Goal: Task Accomplishment & Management: Complete application form

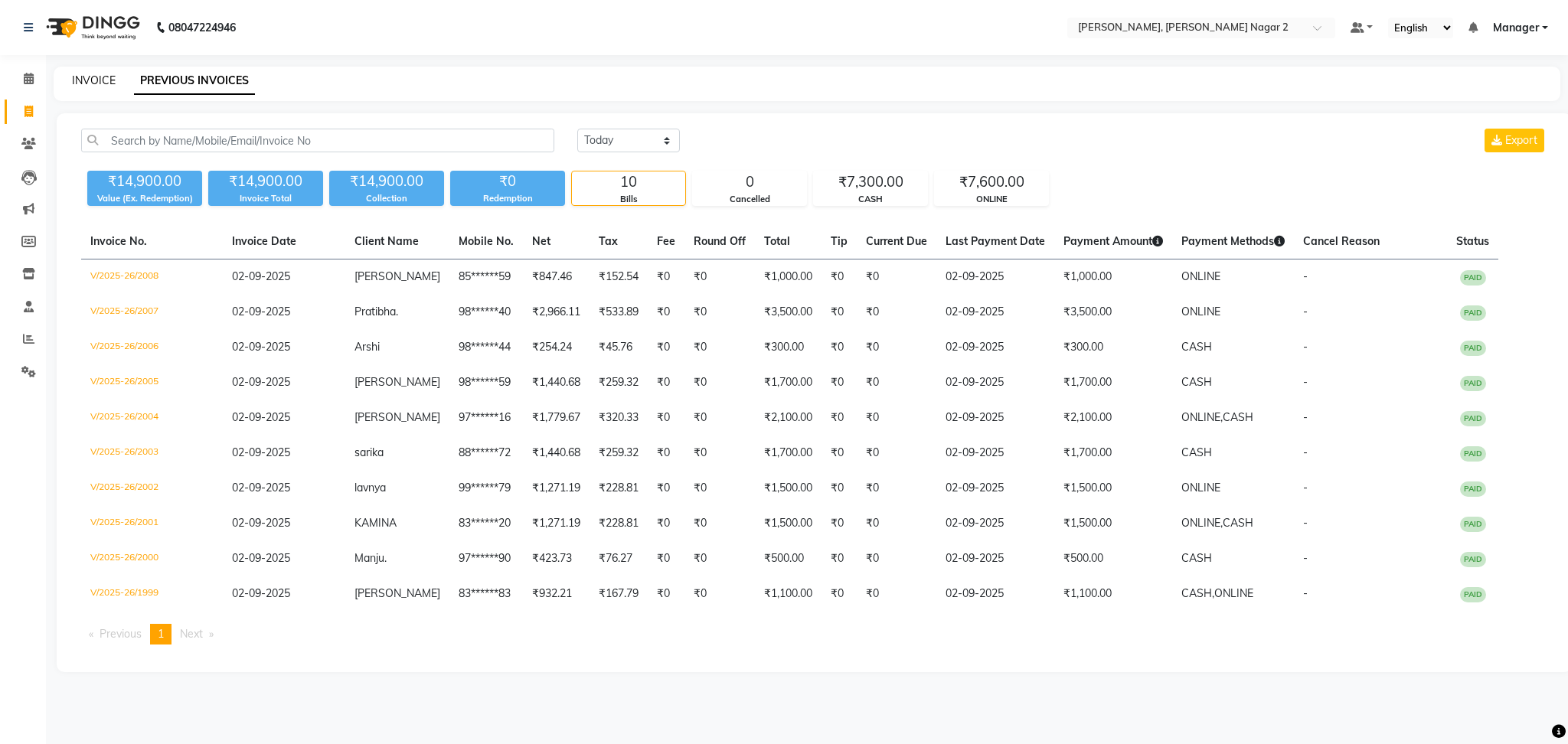
drag, startPoint x: 0, startPoint y: 0, endPoint x: 84, endPoint y: 76, distance: 113.3
click at [84, 76] on link "INVOICE" at bounding box center [93, 80] width 44 height 14
select select "service"
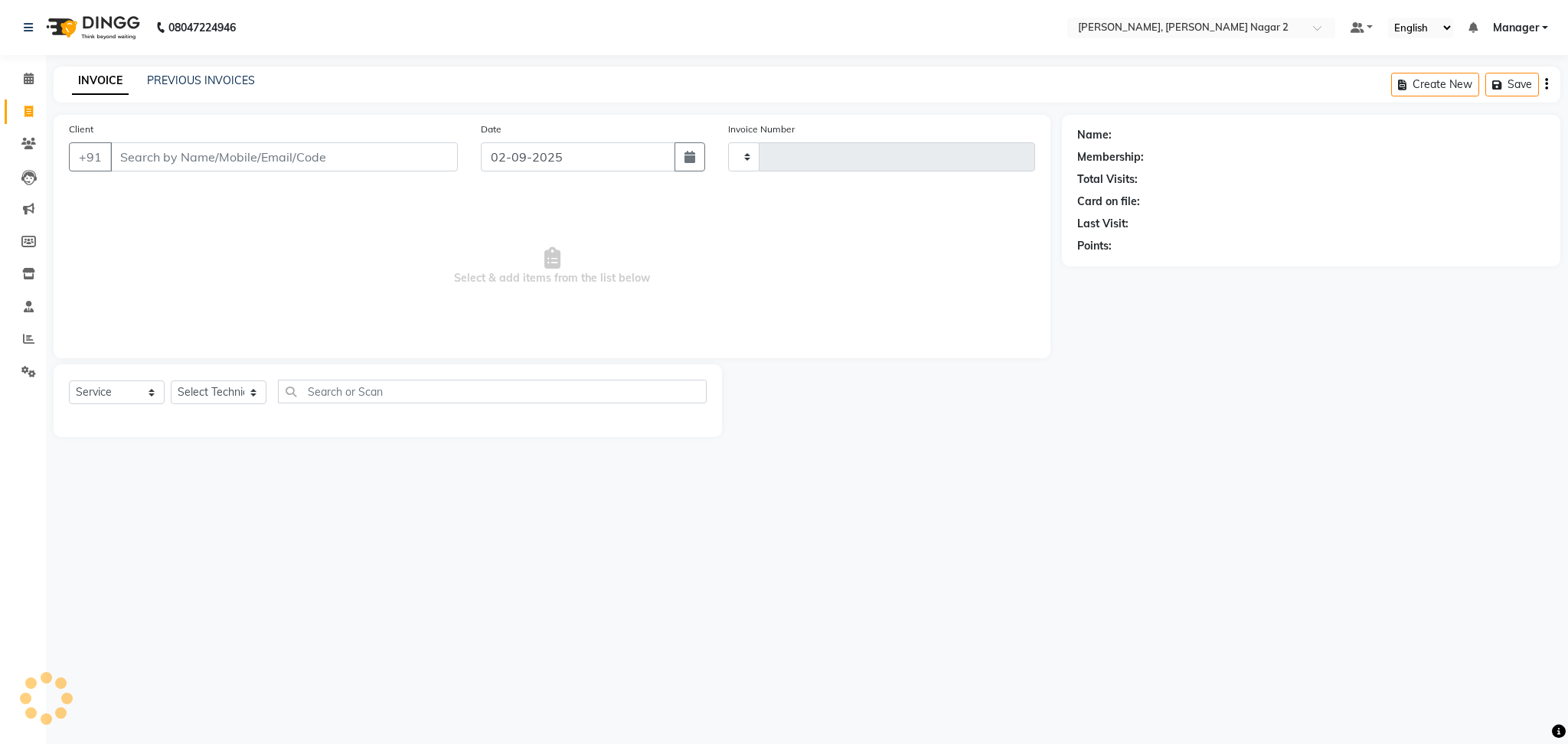
type input "2009"
select select "4241"
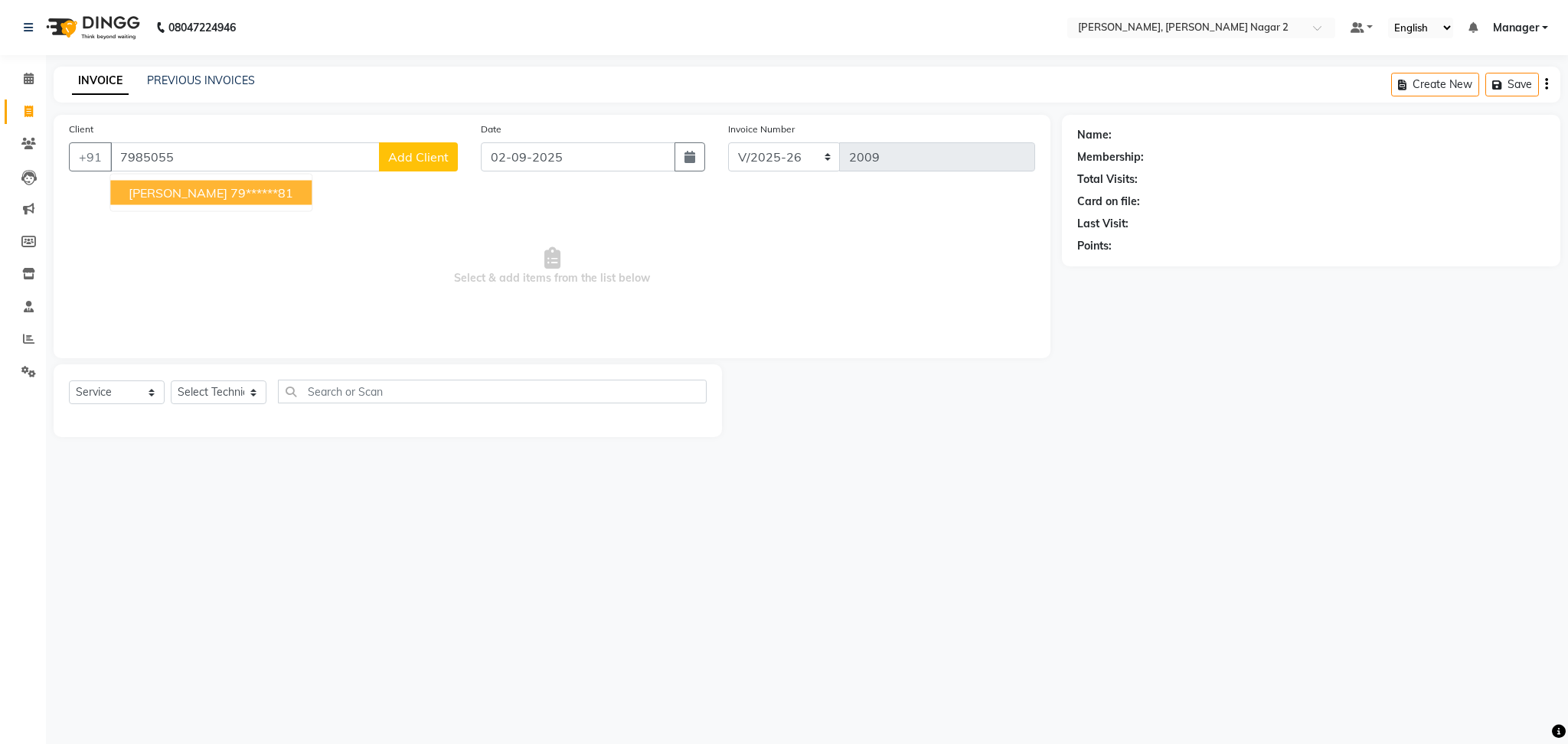
click at [180, 190] on span "[PERSON_NAME]" at bounding box center [178, 193] width 99 height 16
type input "79******81"
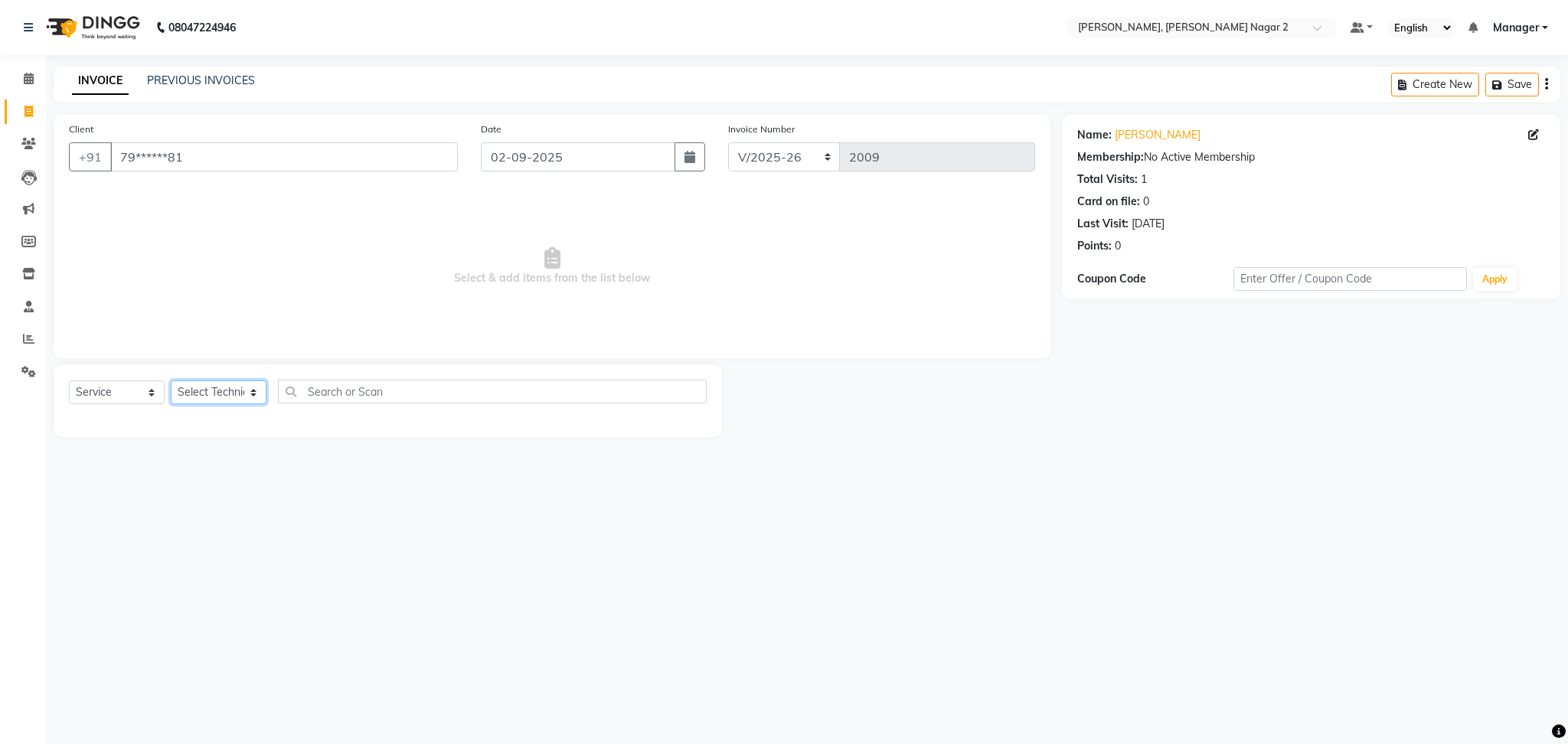
click at [206, 395] on select "Select Technician Ankit [PERSON_NAME] Manager [PERSON_NAME] [PERSON_NAME] [PERS…" at bounding box center [218, 392] width 96 height 24
select select "85363"
click at [171, 381] on select "Select Technician Ankit [PERSON_NAME] Manager [PERSON_NAME] [PERSON_NAME] [PERS…" at bounding box center [218, 392] width 96 height 24
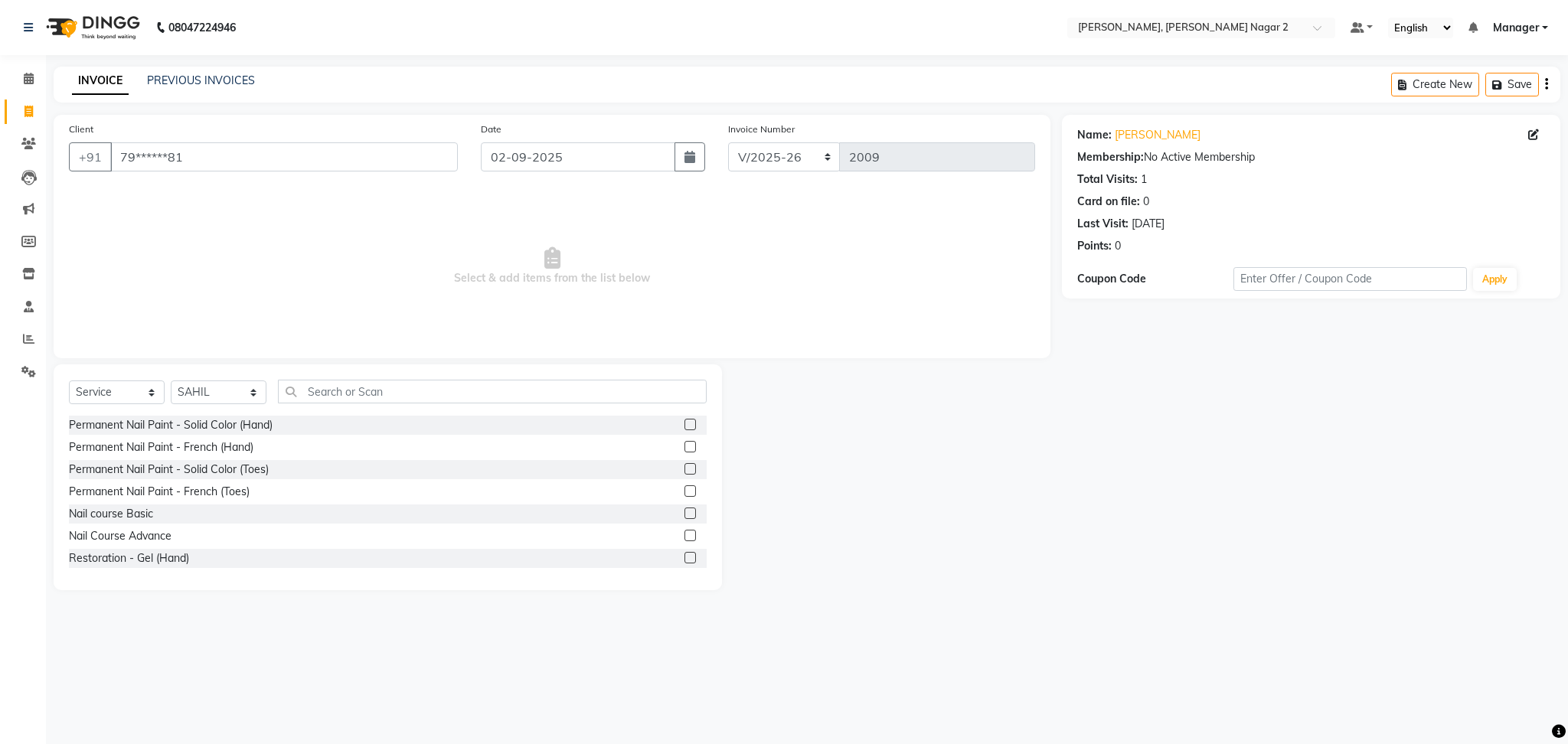
click at [685, 424] on label at bounding box center [690, 424] width 12 height 12
click at [685, 424] on input "checkbox" at bounding box center [690, 425] width 10 height 10
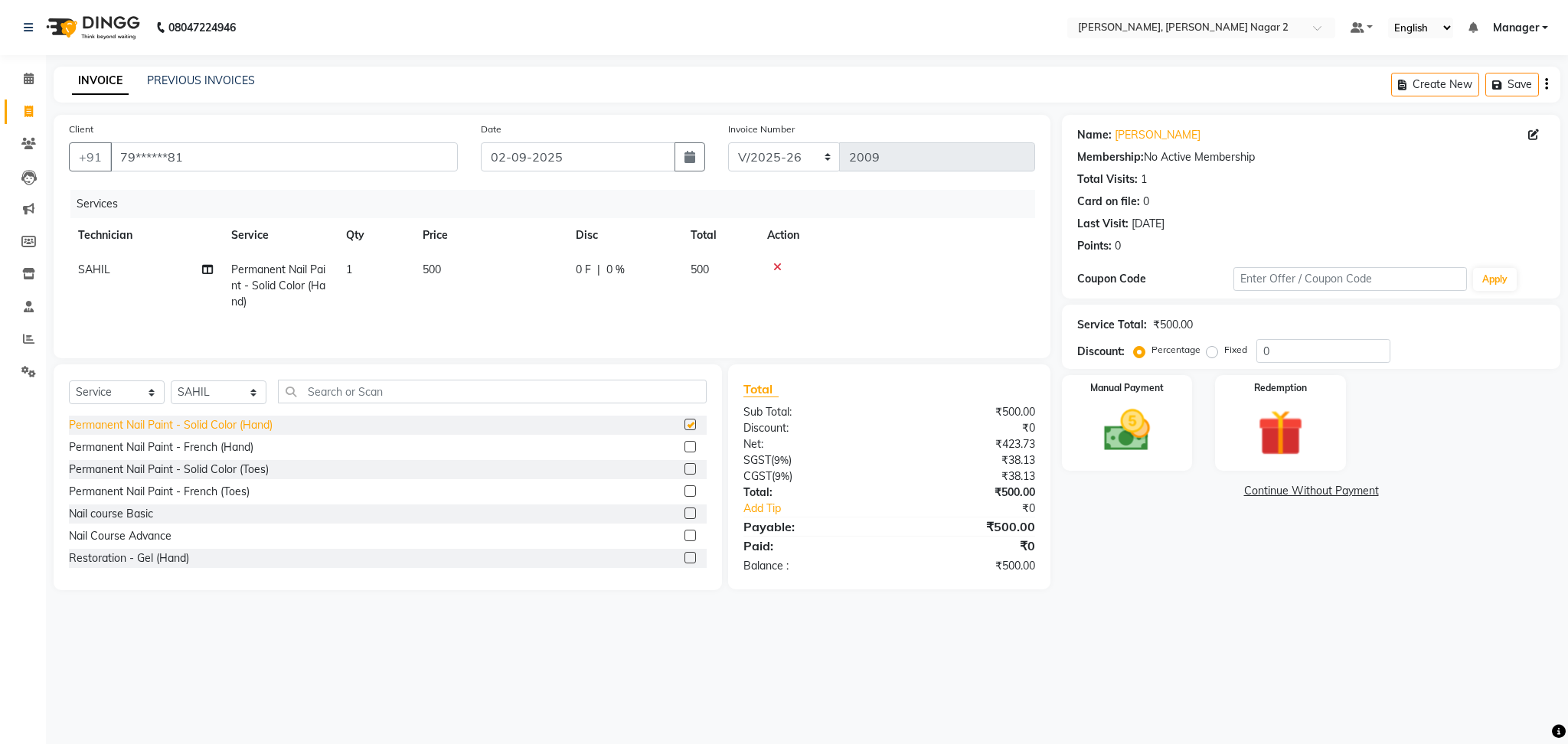
checkbox input "false"
click at [210, 398] on select "Select Technician Ankit [PERSON_NAME] Manager [PERSON_NAME] [PERSON_NAME] [PERS…" at bounding box center [218, 392] width 96 height 24
select select "75962"
click at [171, 385] on select "Select Technician Ankit [PERSON_NAME] Manager [PERSON_NAME] [PERSON_NAME] [PERS…" at bounding box center [218, 392] width 96 height 24
click at [685, 450] on label at bounding box center [690, 447] width 12 height 12
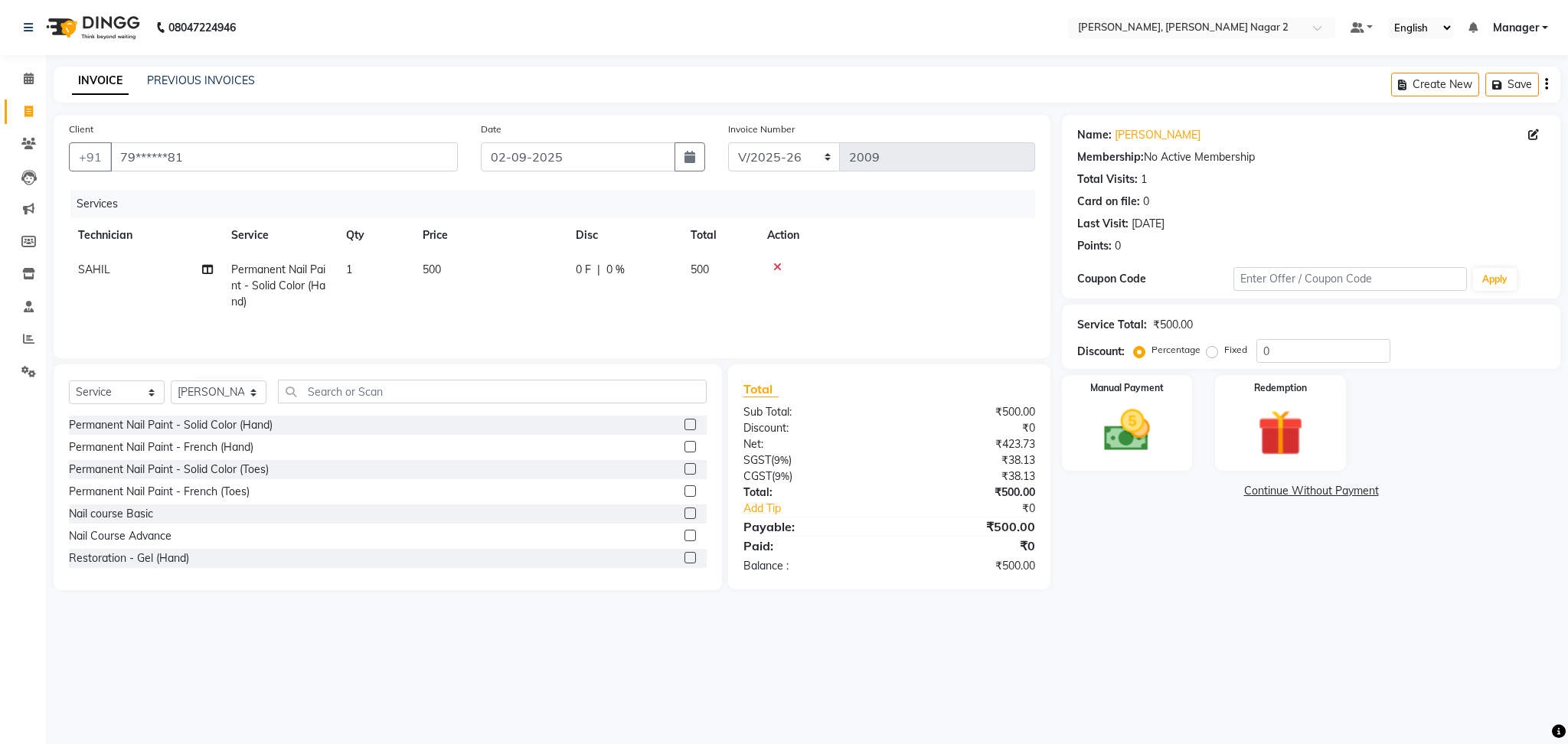
click at [685, 450] on input "checkbox" at bounding box center [690, 447] width 10 height 10
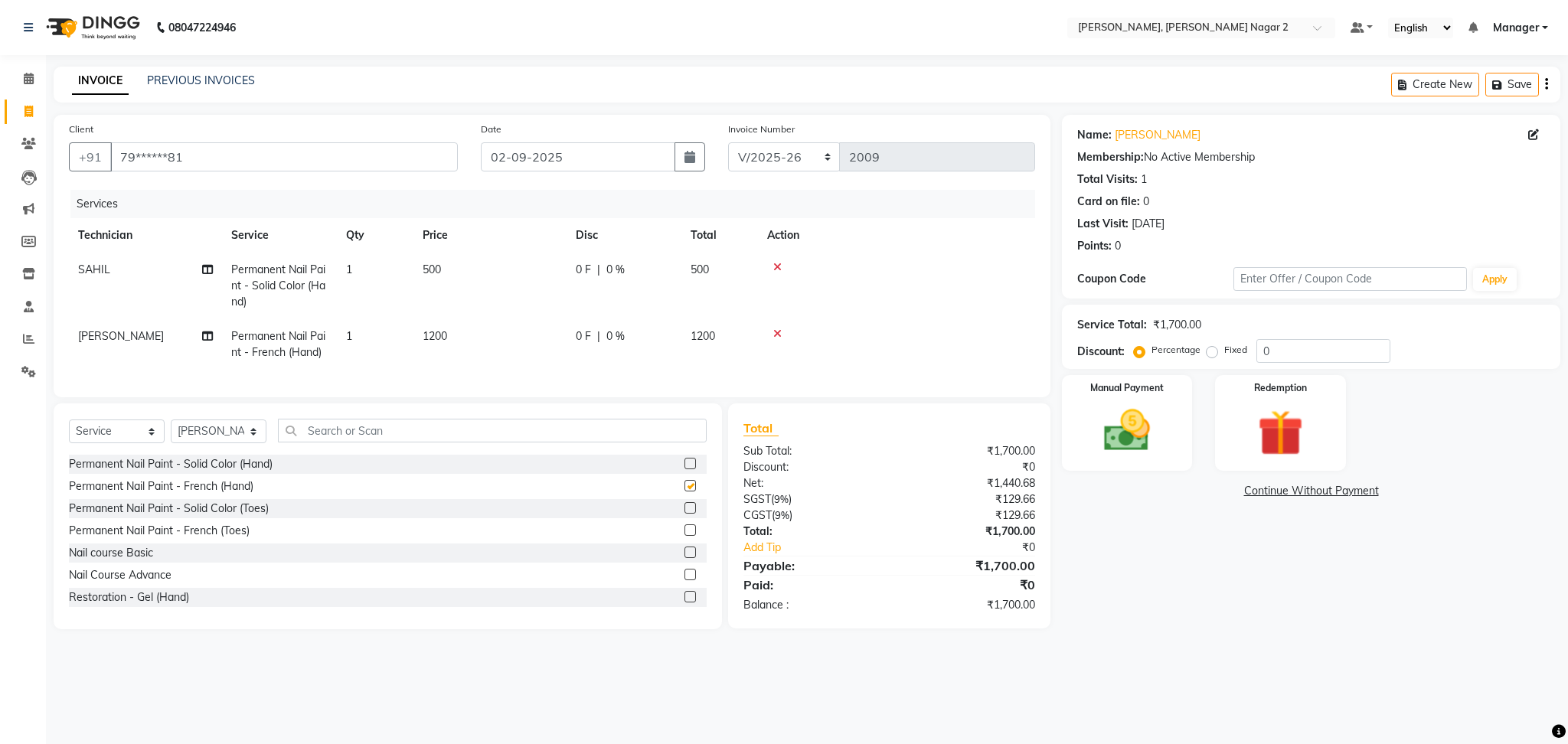
checkbox input "false"
click at [520, 335] on td "1200" at bounding box center [490, 344] width 153 height 50
select select "75962"
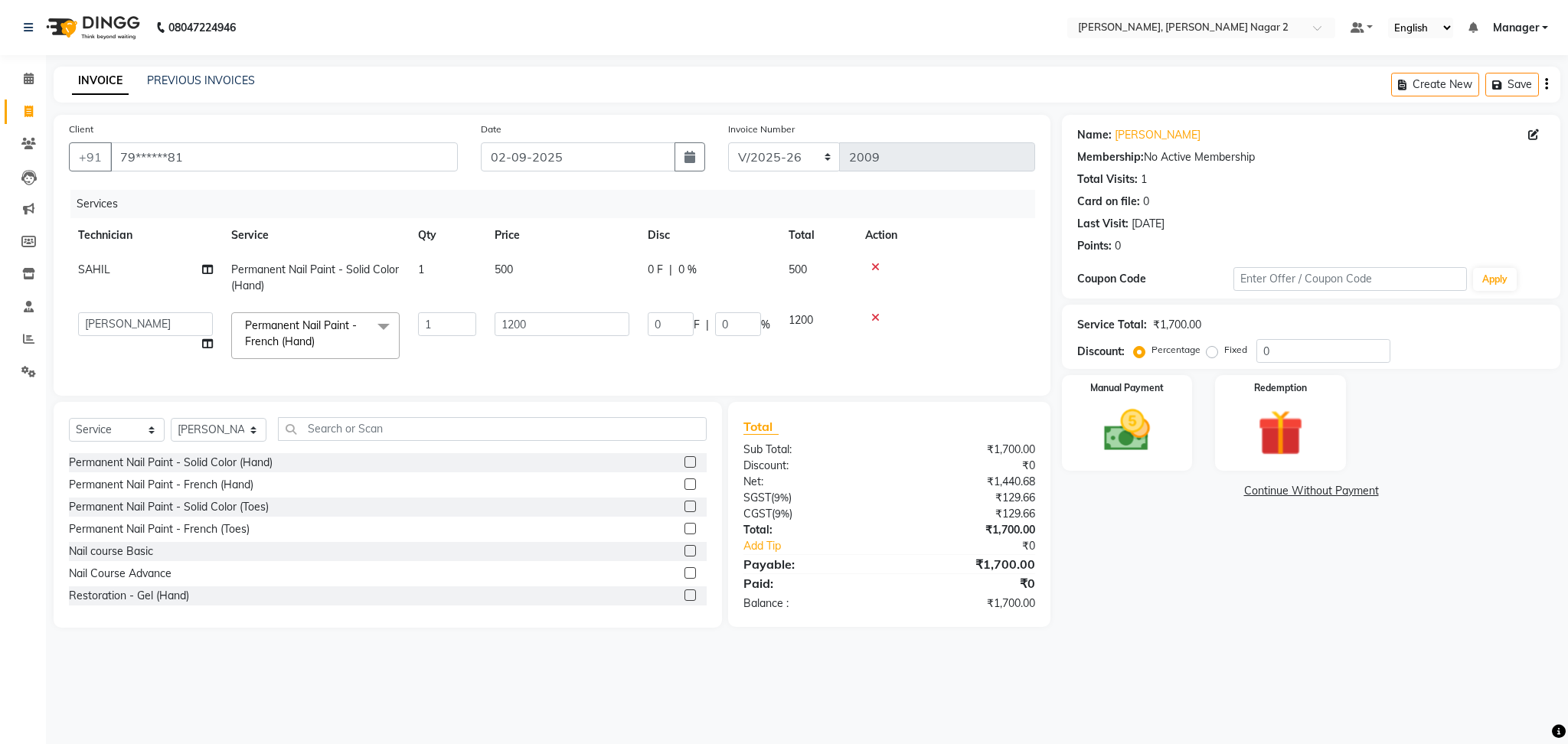
click at [520, 335] on input "1200" at bounding box center [562, 324] width 135 height 24
type input "1000"
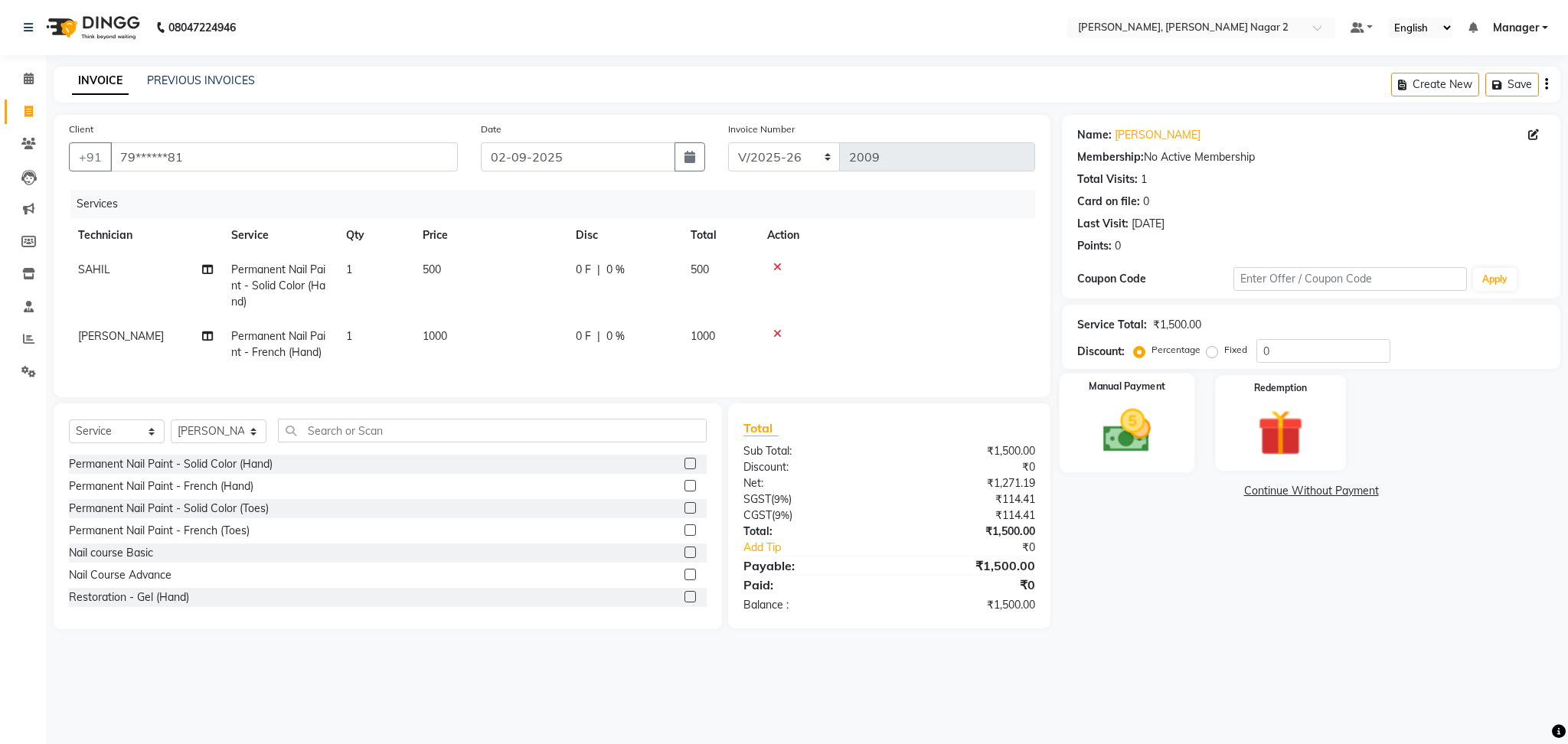
click at [1141, 409] on img at bounding box center [1126, 431] width 78 height 55
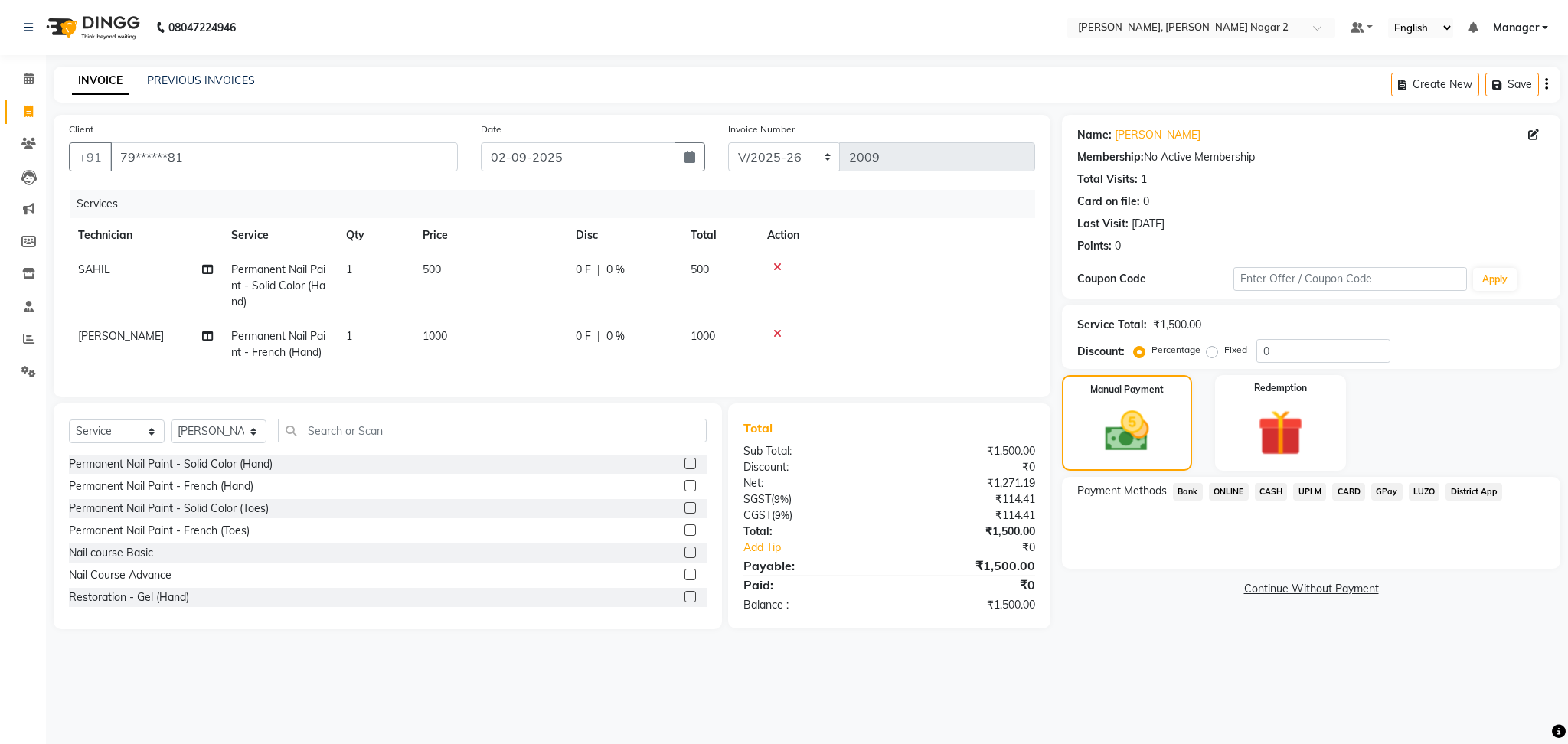
click at [1271, 489] on span "CASH" at bounding box center [1271, 491] width 33 height 17
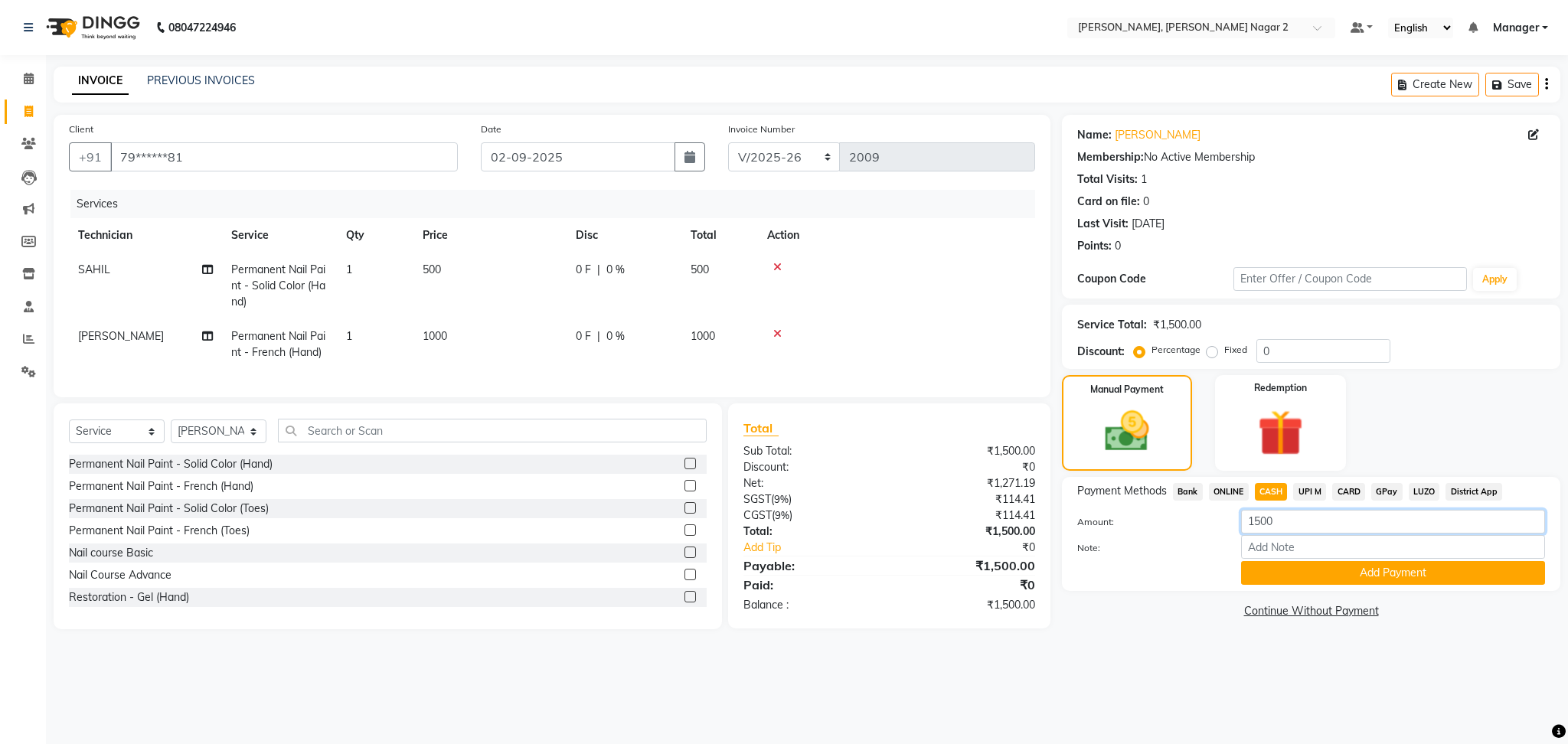
click at [1288, 531] on input "1500" at bounding box center [1392, 522] width 304 height 24
type input "1"
type input "500"
click at [1383, 569] on button "Add Payment" at bounding box center [1392, 573] width 304 height 24
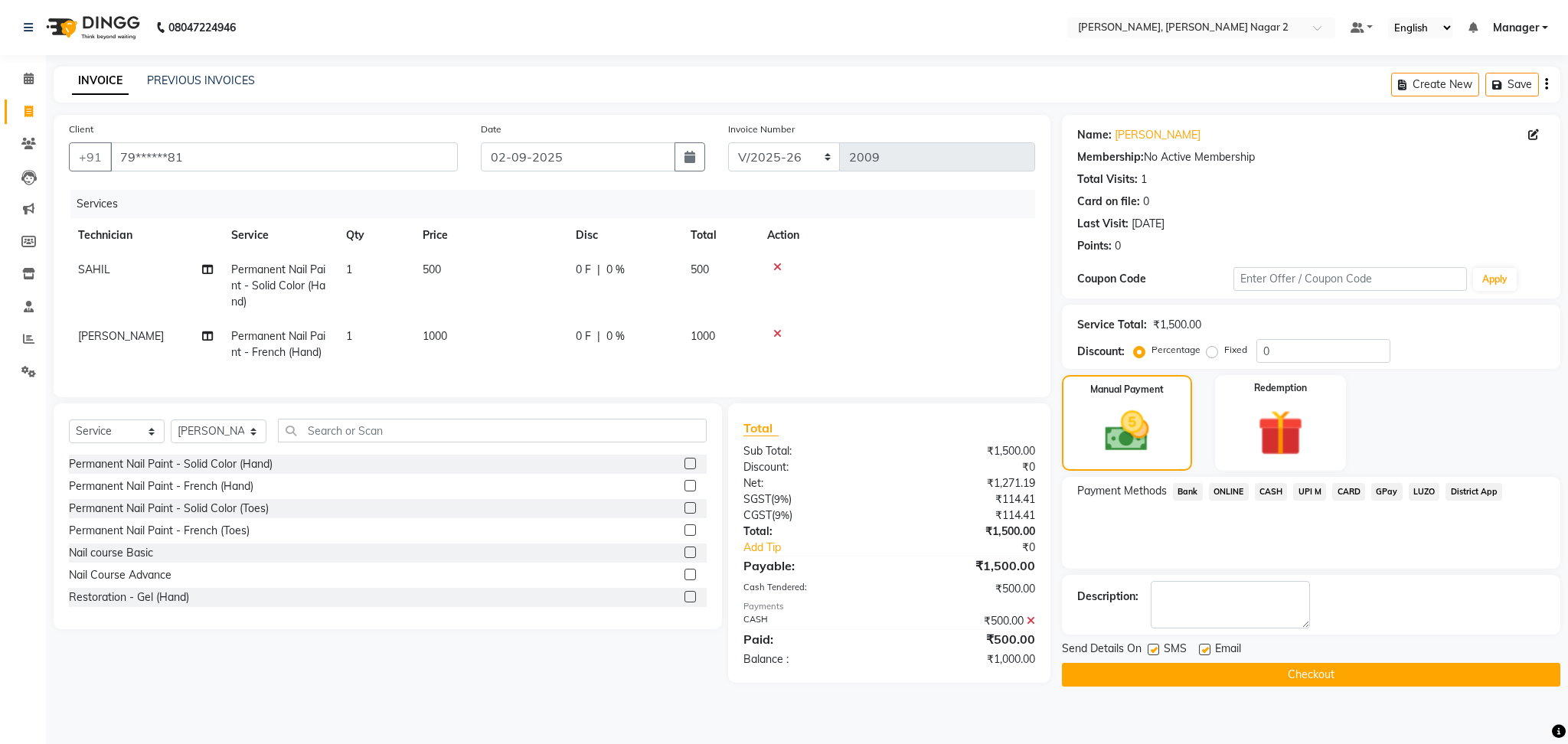
click at [1236, 493] on span "ONLINE" at bounding box center [1229, 491] width 40 height 17
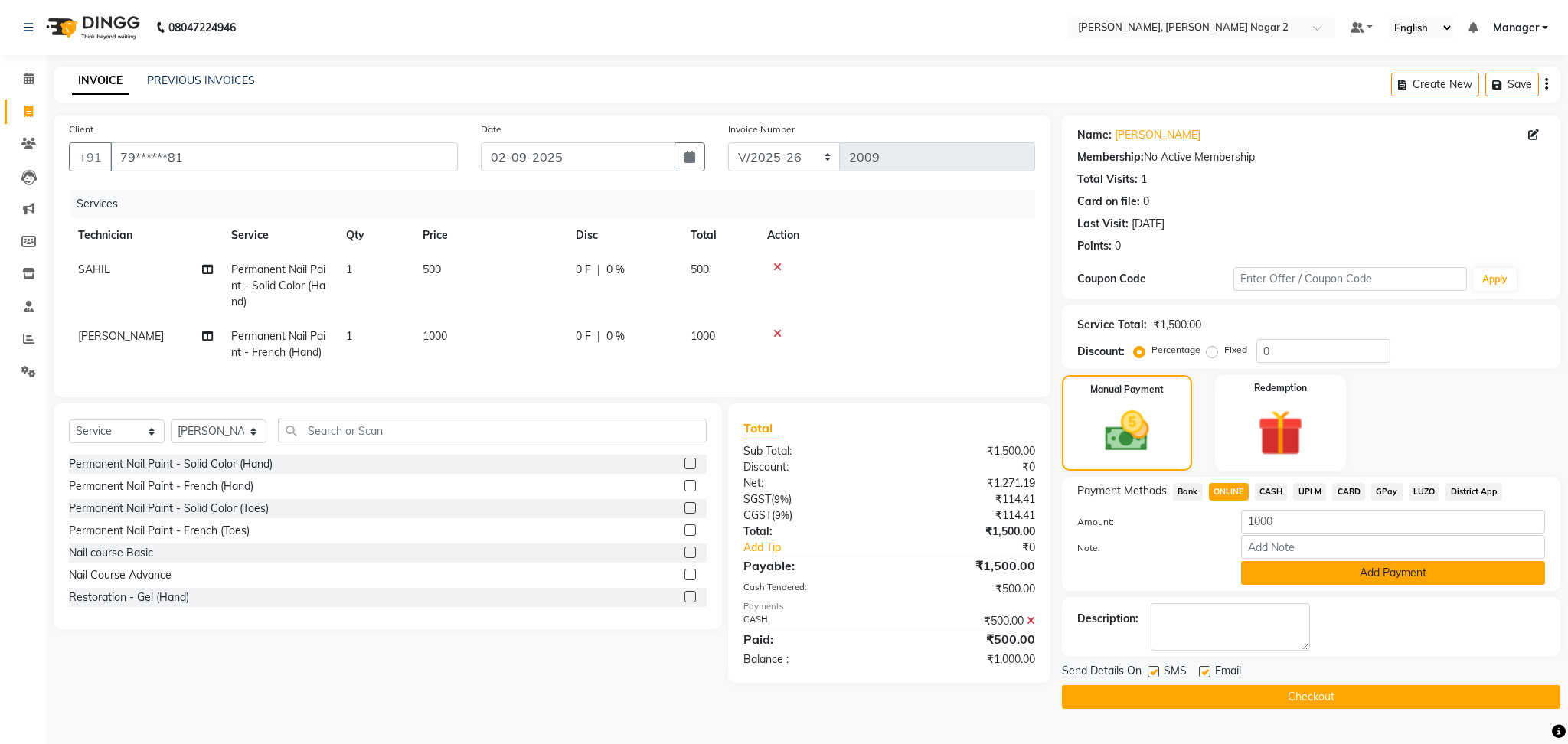
click at [1364, 569] on button "Add Payment" at bounding box center [1392, 573] width 304 height 24
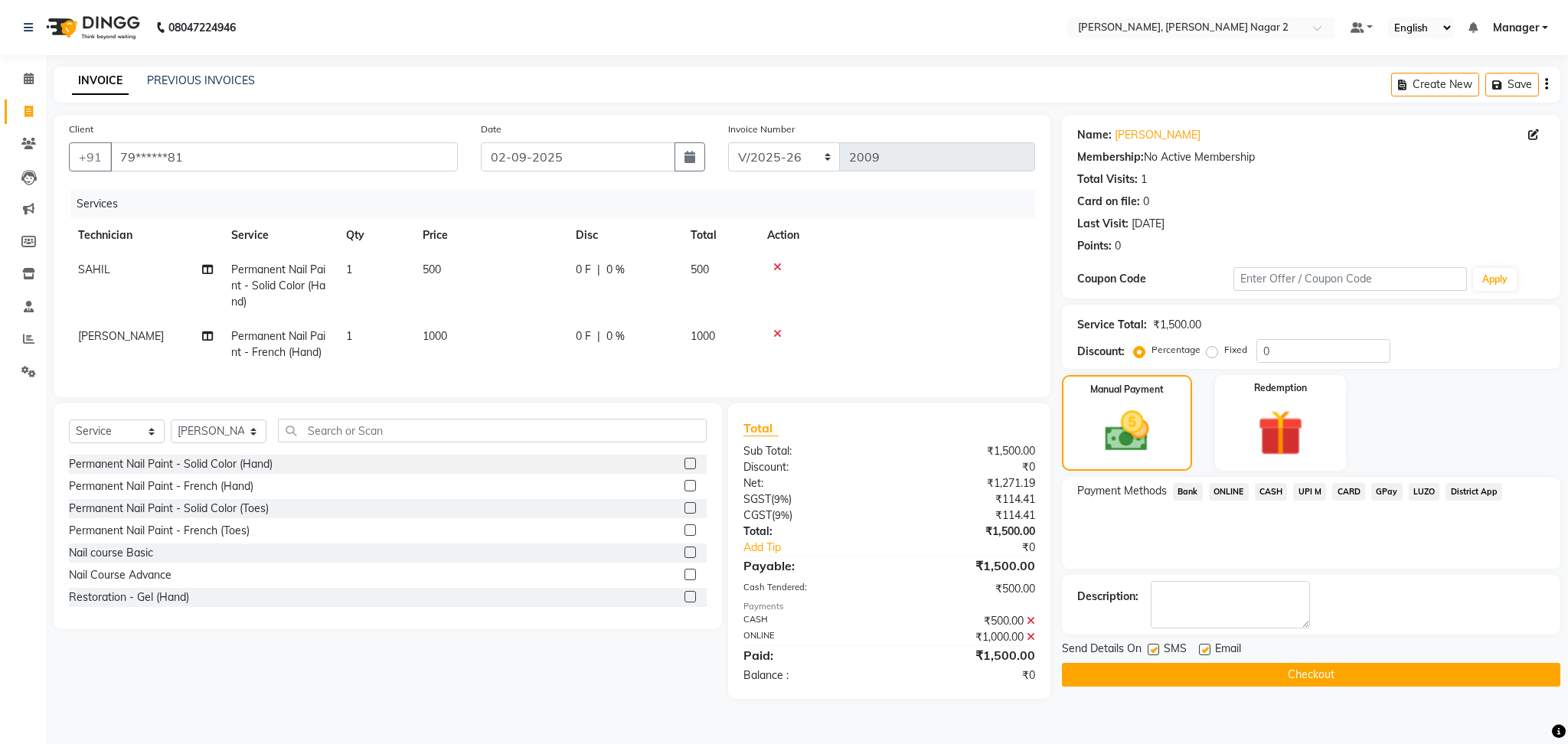
click at [1343, 677] on button "Checkout" at bounding box center [1311, 675] width 498 height 24
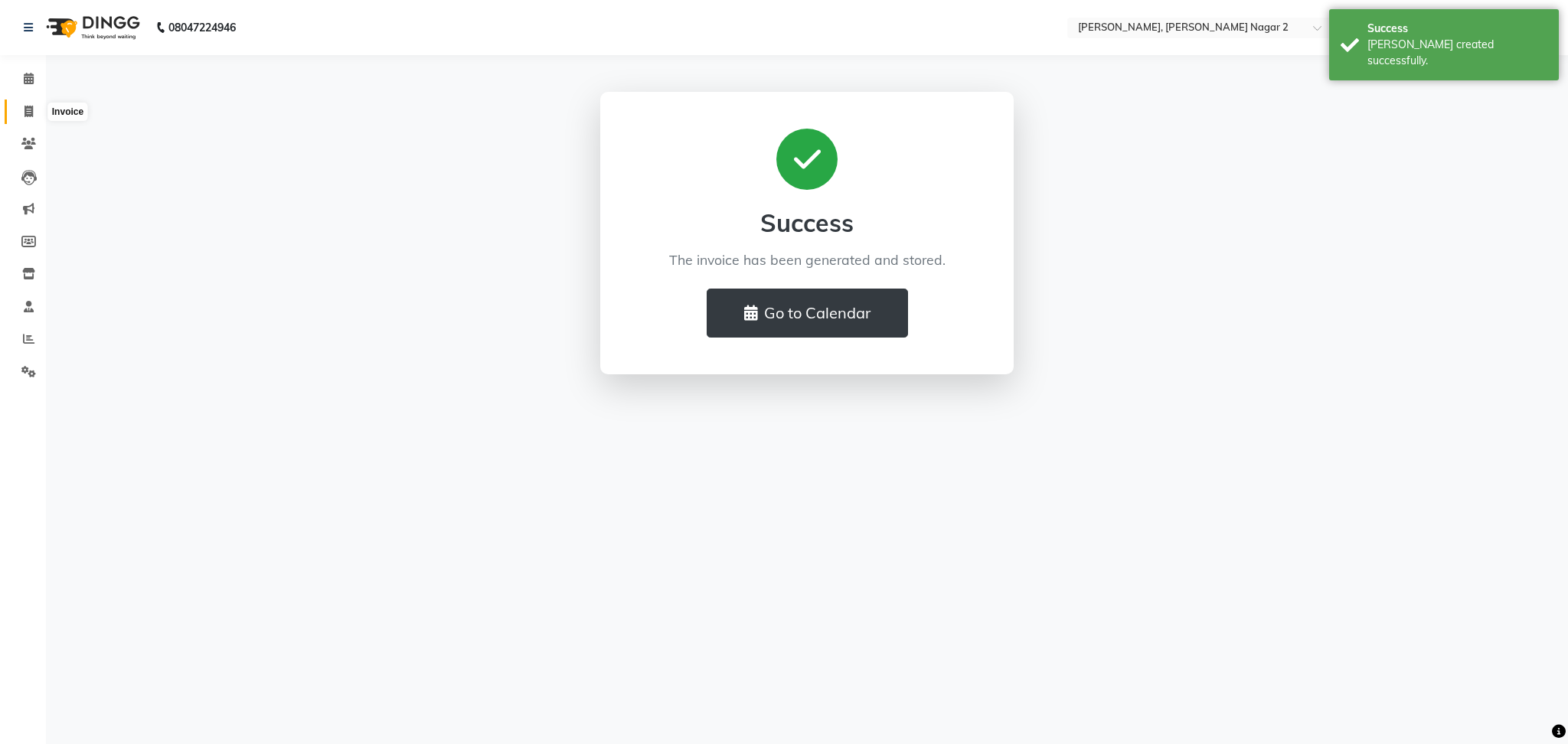
click at [30, 110] on icon at bounding box center [29, 111] width 8 height 12
select select "service"
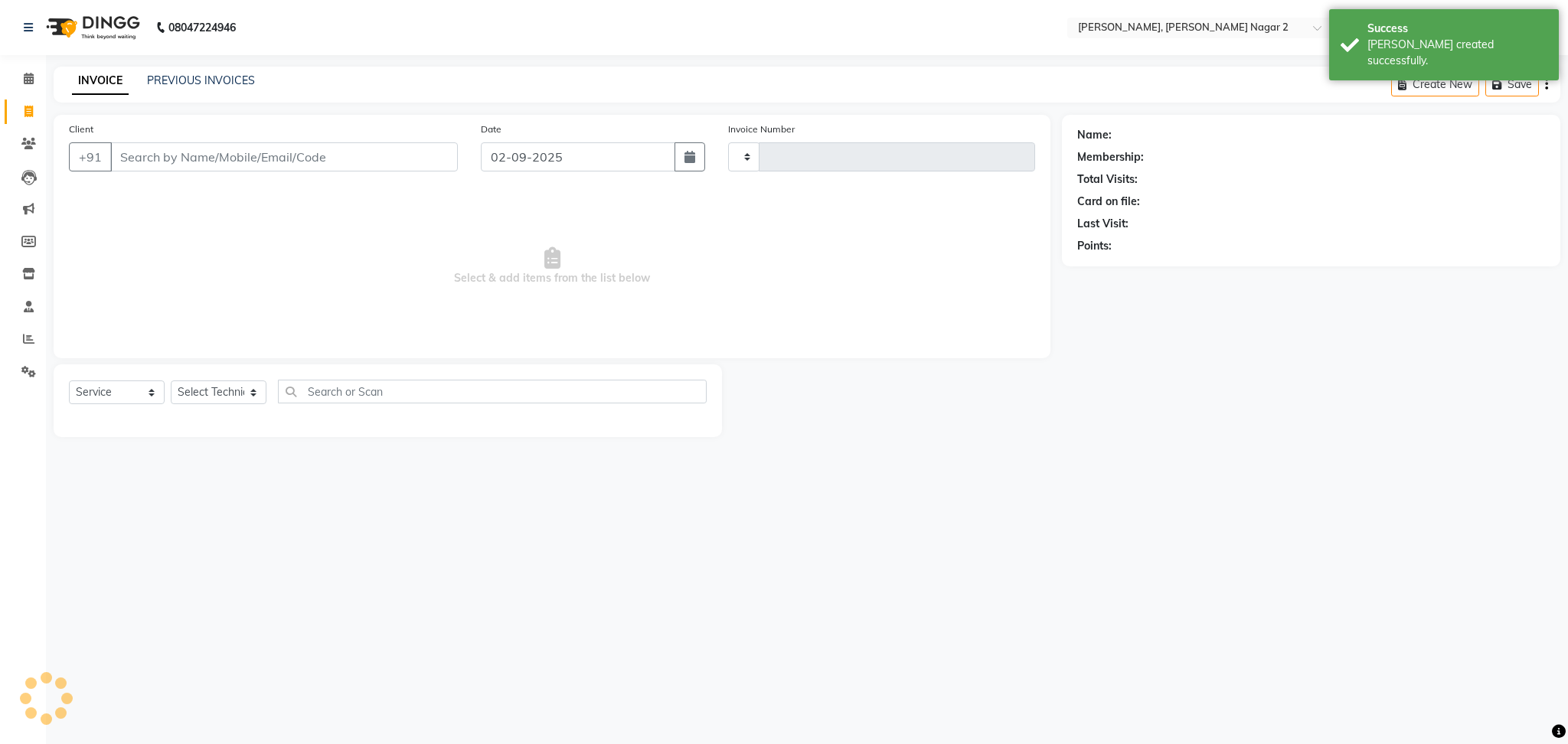
type input "2010"
select select "4241"
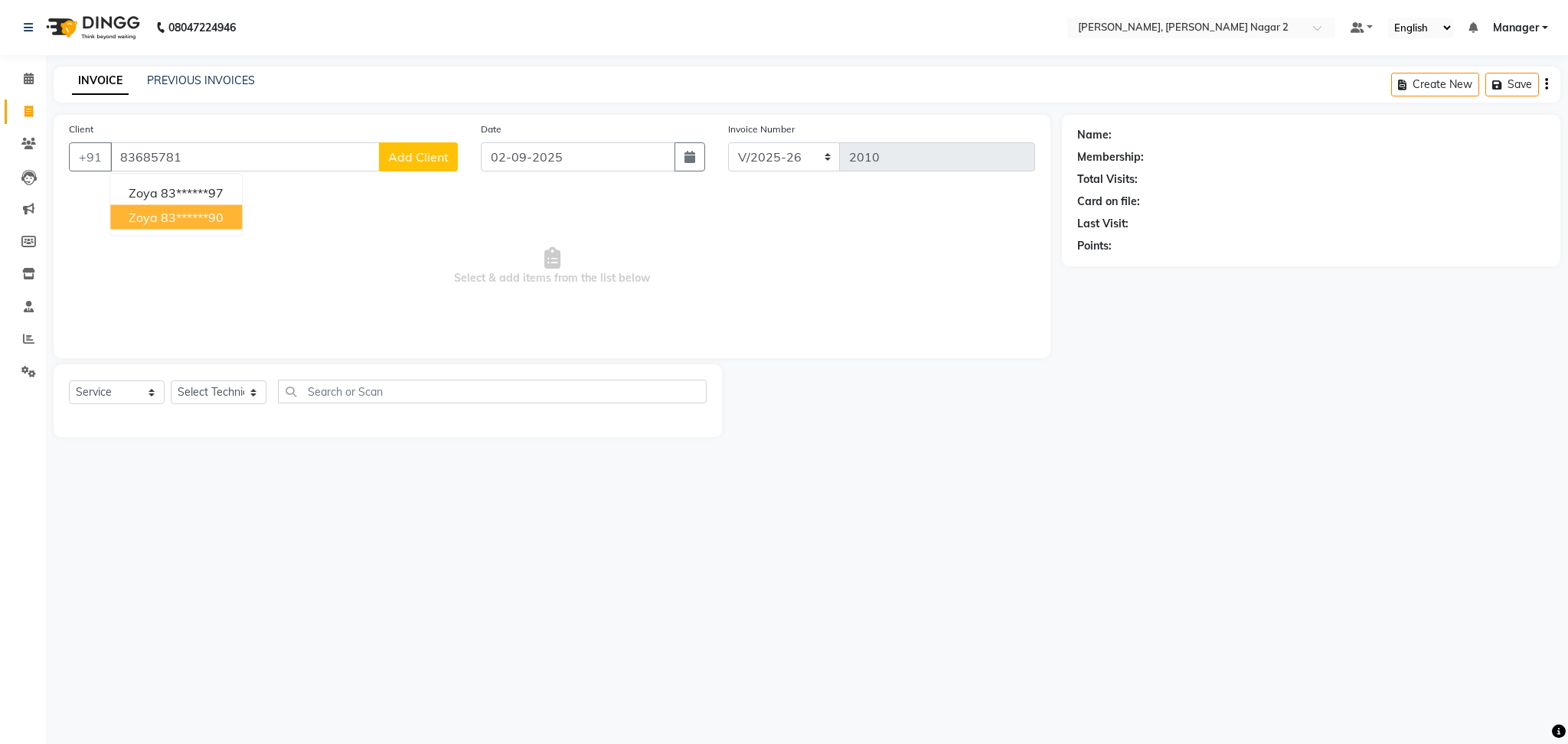
click at [202, 216] on ngb-highlight "83******90" at bounding box center [192, 218] width 63 height 16
type input "83******90"
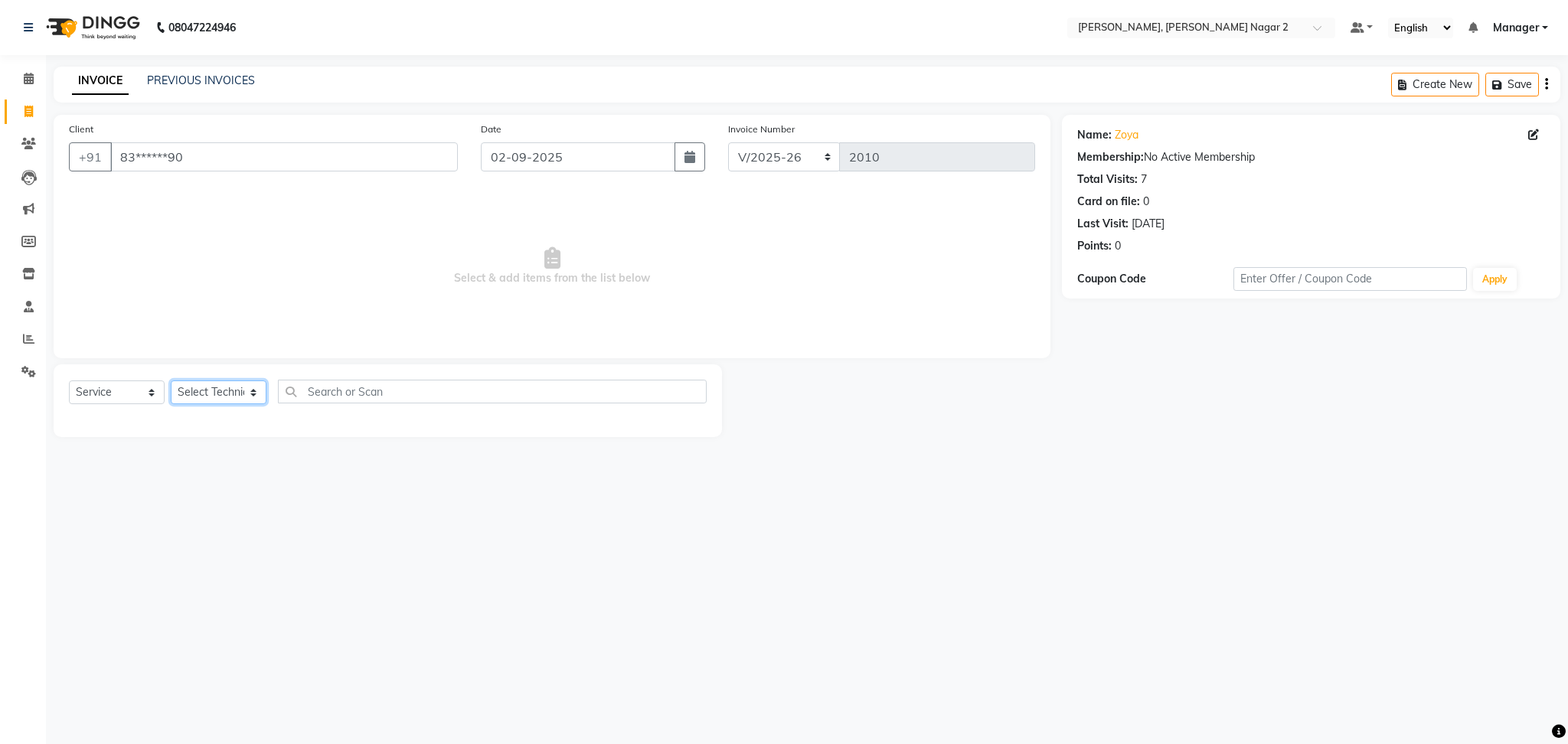
click at [222, 395] on select "Select Technician Ankit [PERSON_NAME] Manager [PERSON_NAME] [PERSON_NAME] [PERS…" at bounding box center [218, 392] width 96 height 24
select select "52061"
click at [171, 381] on select "Select Technician Ankit [PERSON_NAME] Manager [PERSON_NAME] [PERSON_NAME] [PERS…" at bounding box center [218, 392] width 96 height 24
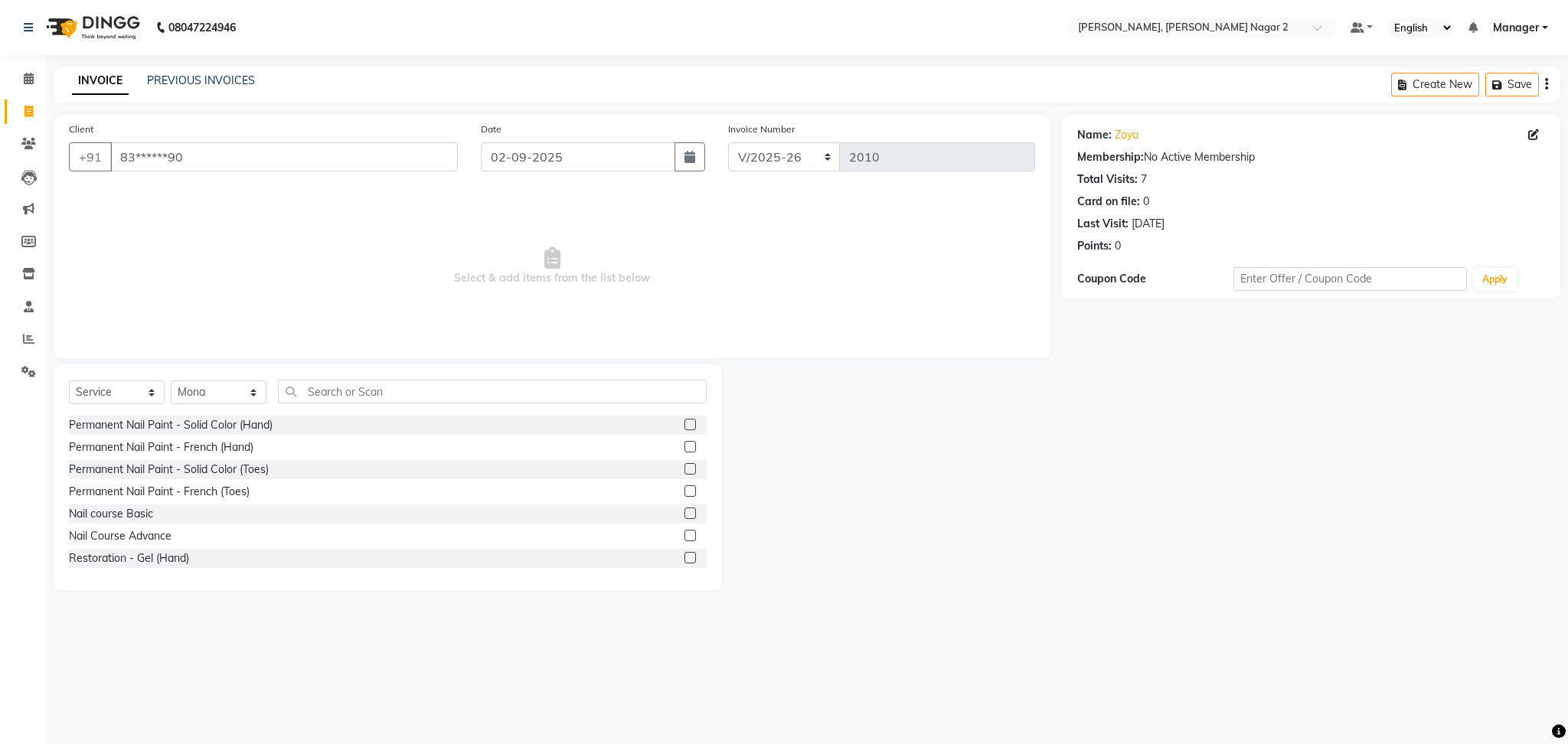
click at [685, 444] on label at bounding box center [690, 447] width 12 height 12
click at [685, 444] on input "checkbox" at bounding box center [690, 447] width 10 height 10
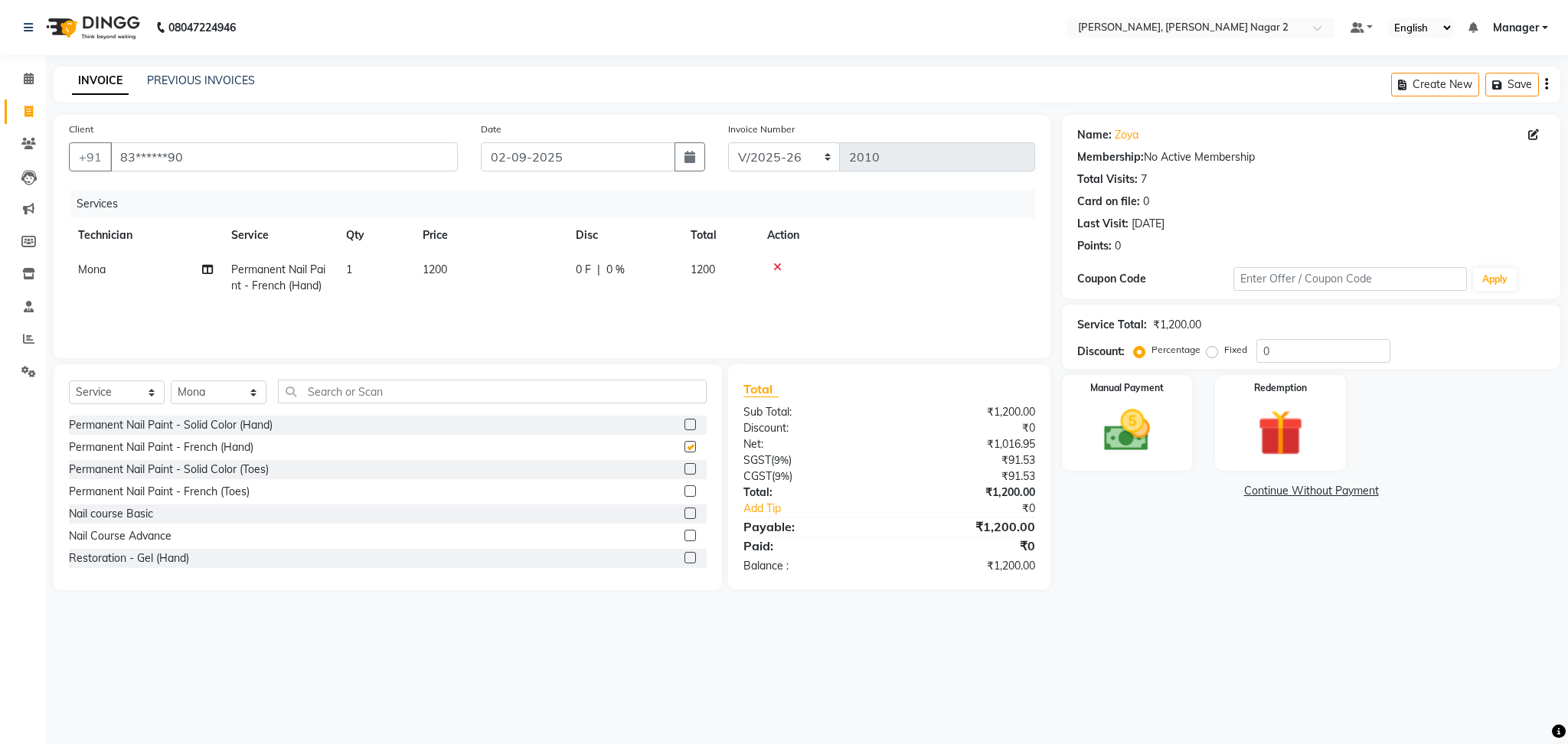
checkbox input "false"
click at [549, 274] on td "1200" at bounding box center [490, 278] width 153 height 50
select select "52061"
click at [549, 274] on input "1200" at bounding box center [562, 274] width 135 height 24
type input "1700"
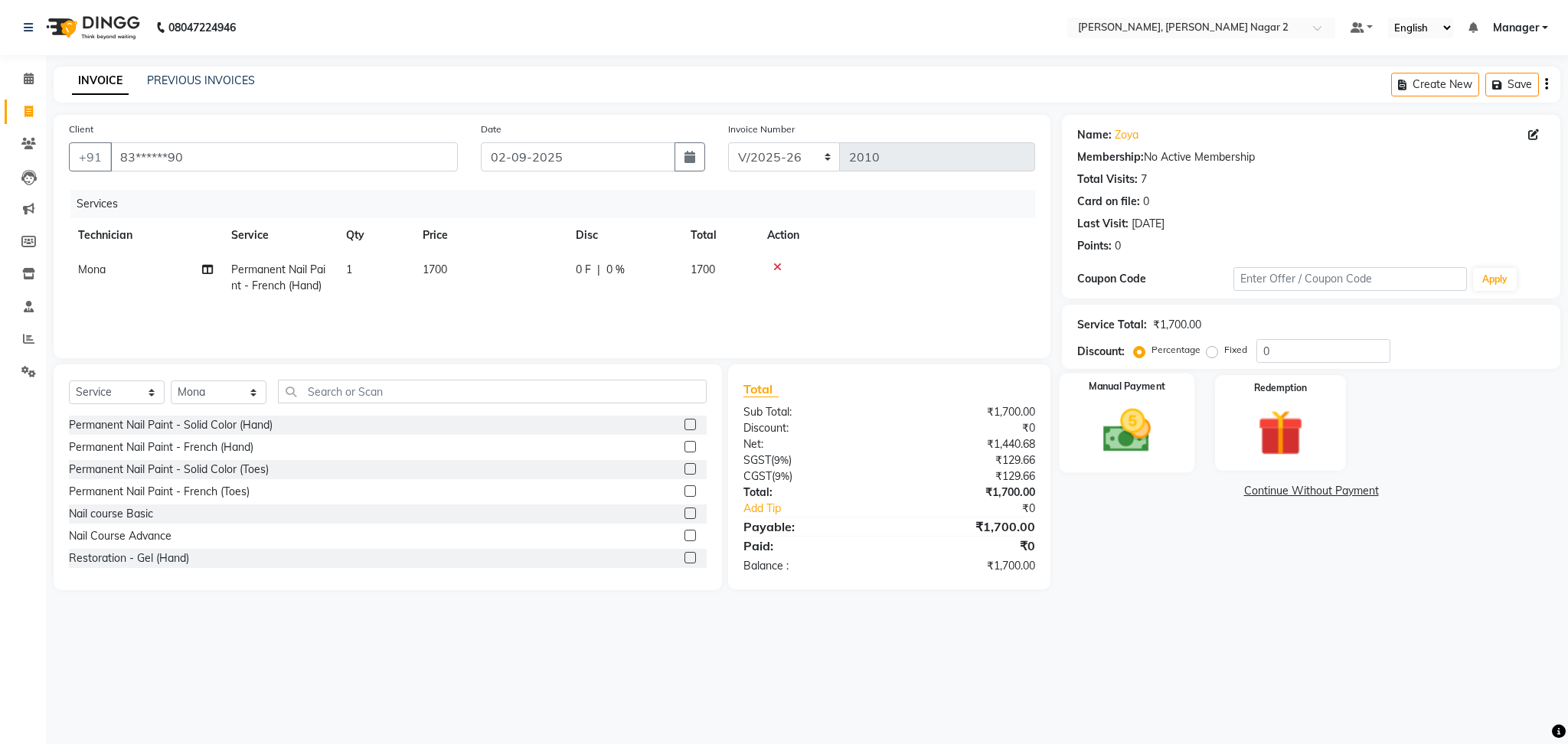
click at [1121, 446] on img at bounding box center [1126, 431] width 78 height 55
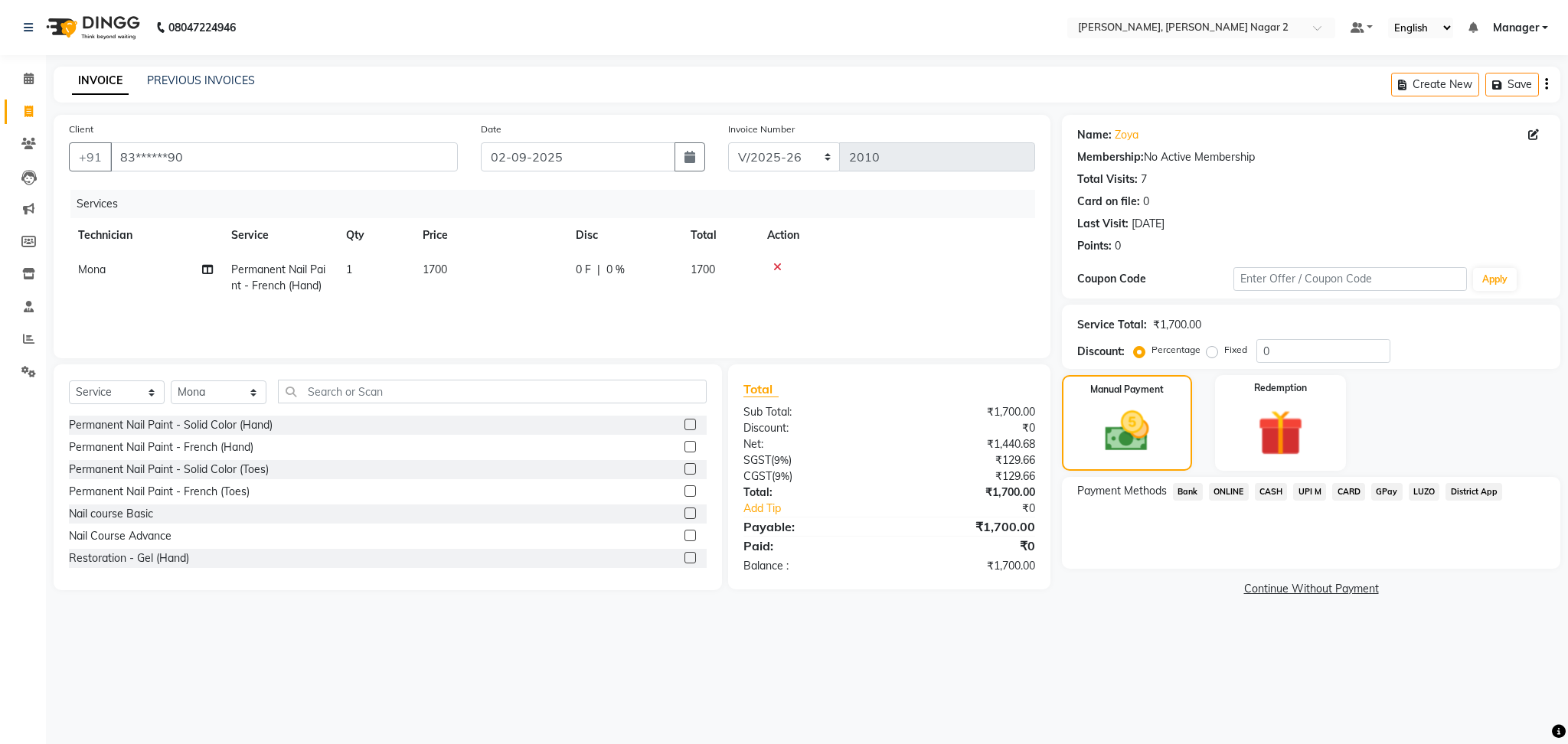
click at [1228, 491] on span "ONLINE" at bounding box center [1229, 491] width 40 height 17
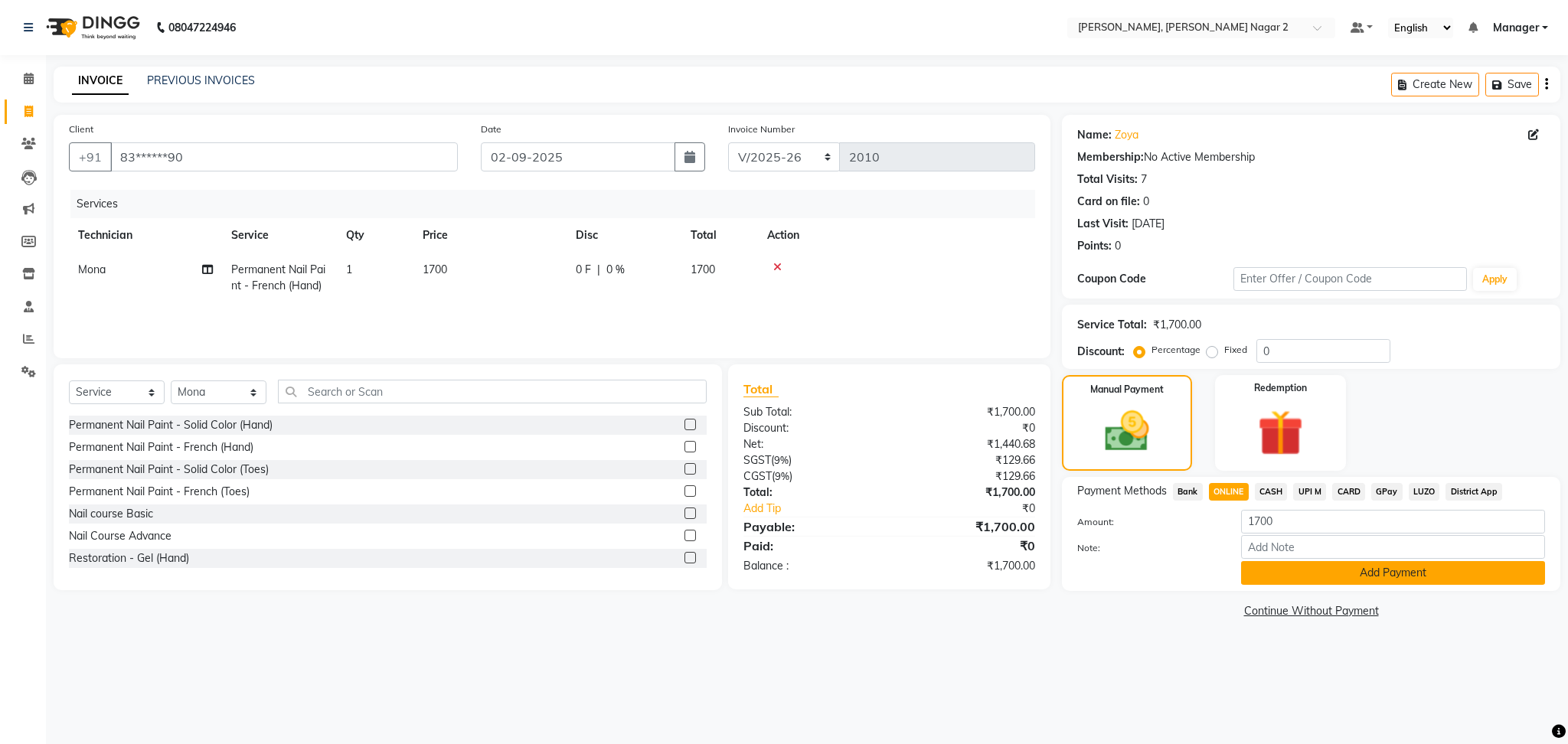
click at [1350, 569] on button "Add Payment" at bounding box center [1392, 573] width 304 height 24
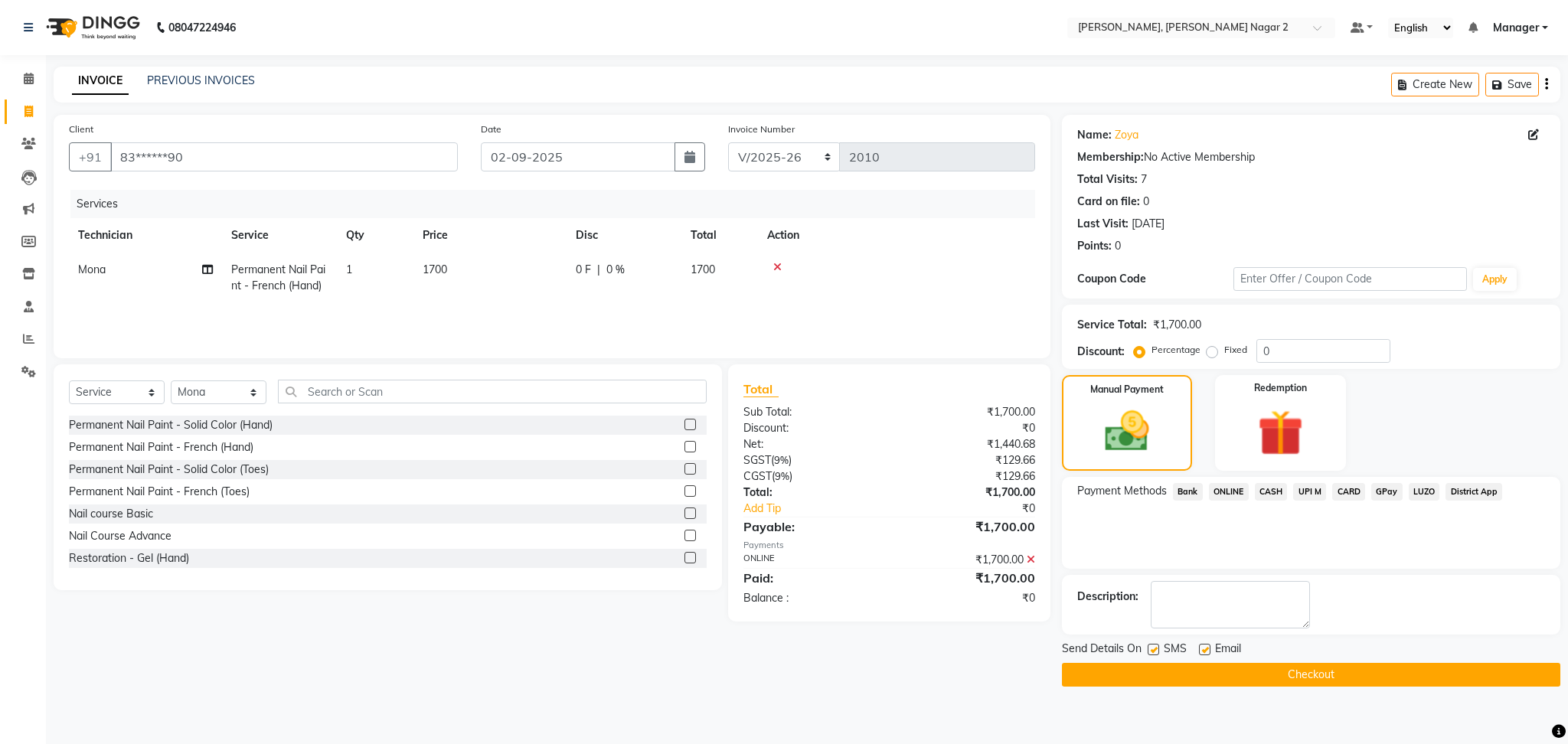
click at [1373, 676] on button "Checkout" at bounding box center [1311, 675] width 498 height 24
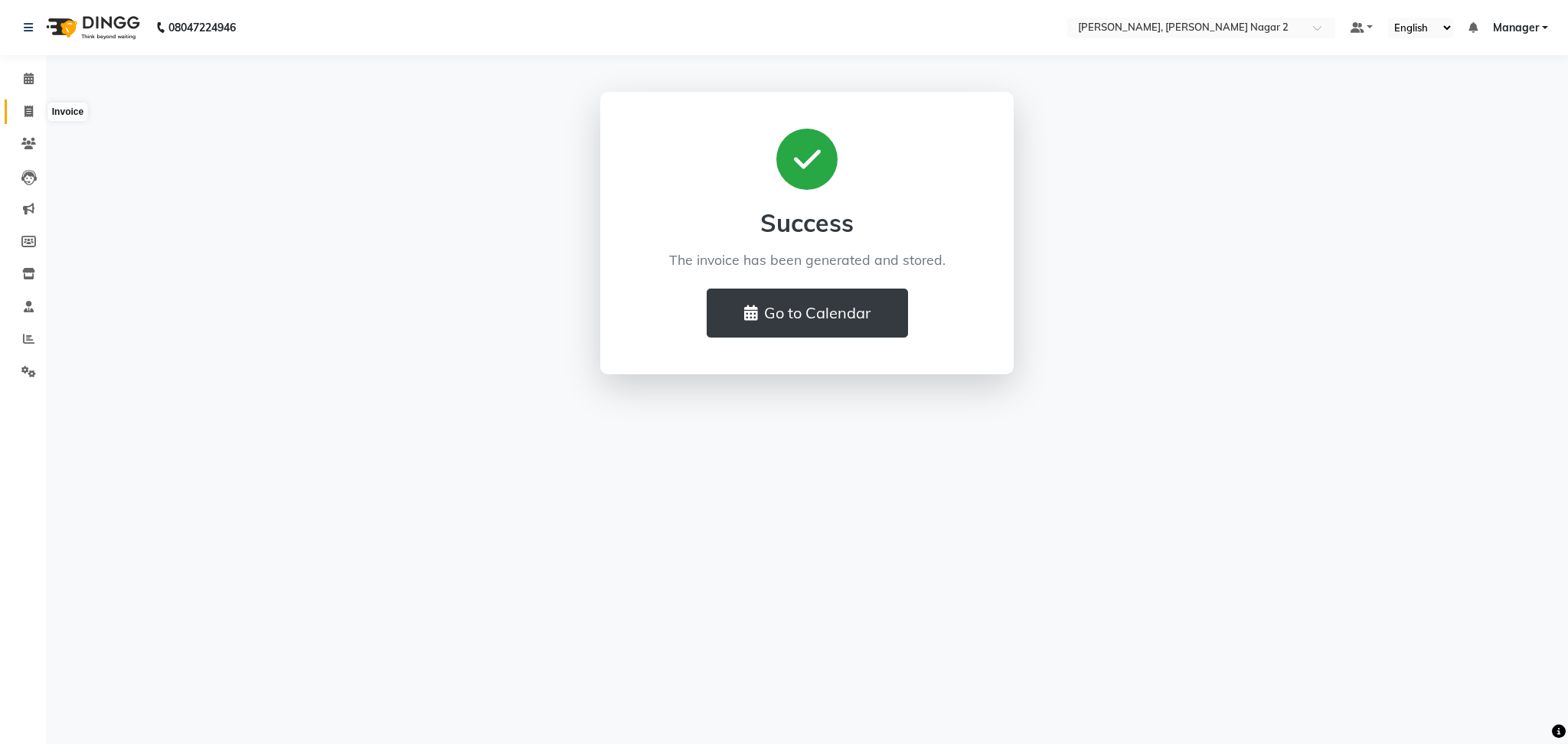
click at [35, 107] on span at bounding box center [29, 111] width 27 height 17
select select "service"
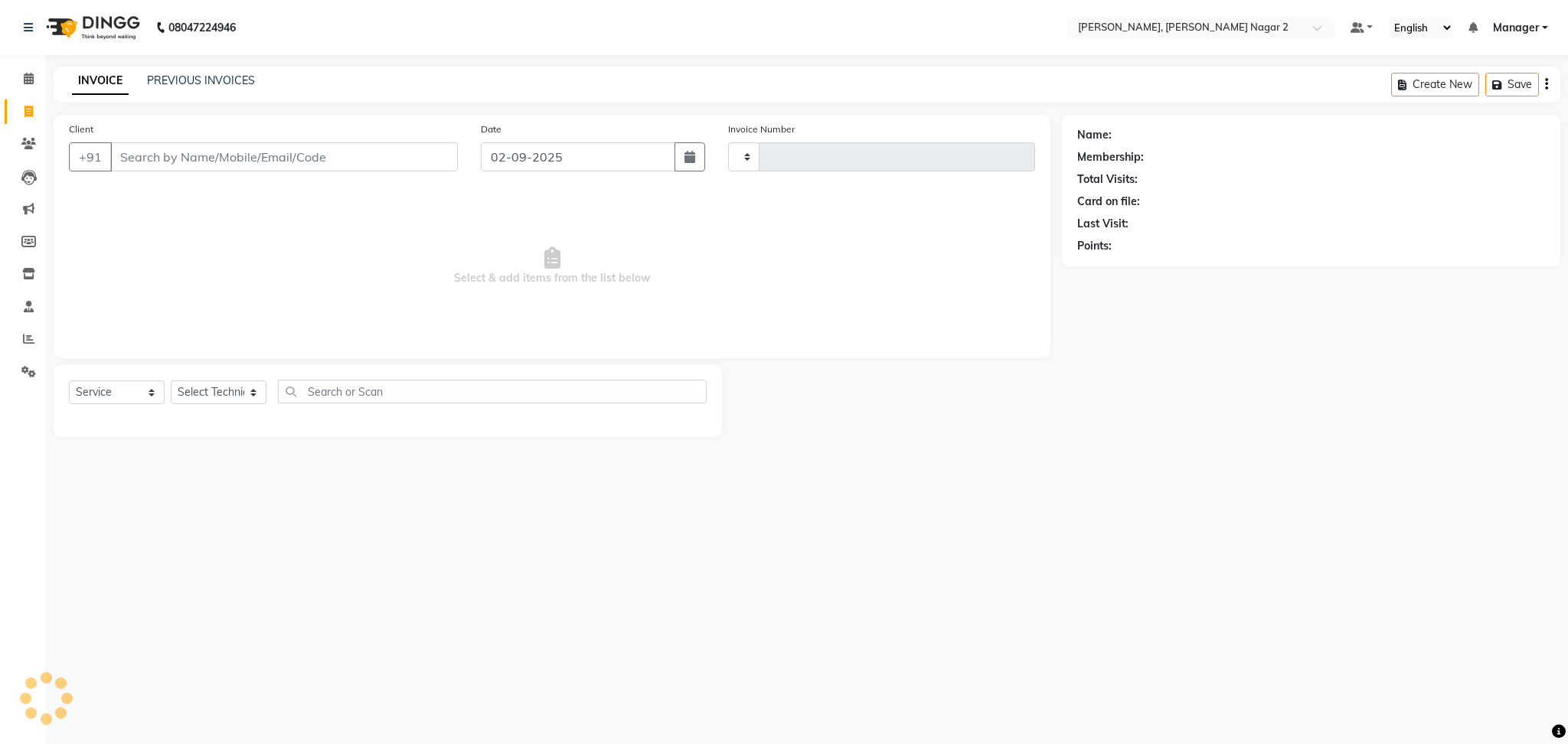
type input "2011"
select select "4241"
click at [223, 73] on div "PREVIOUS INVOICES" at bounding box center [200, 81] width 108 height 16
click at [223, 73] on link "PREVIOUS INVOICES" at bounding box center [200, 80] width 108 height 14
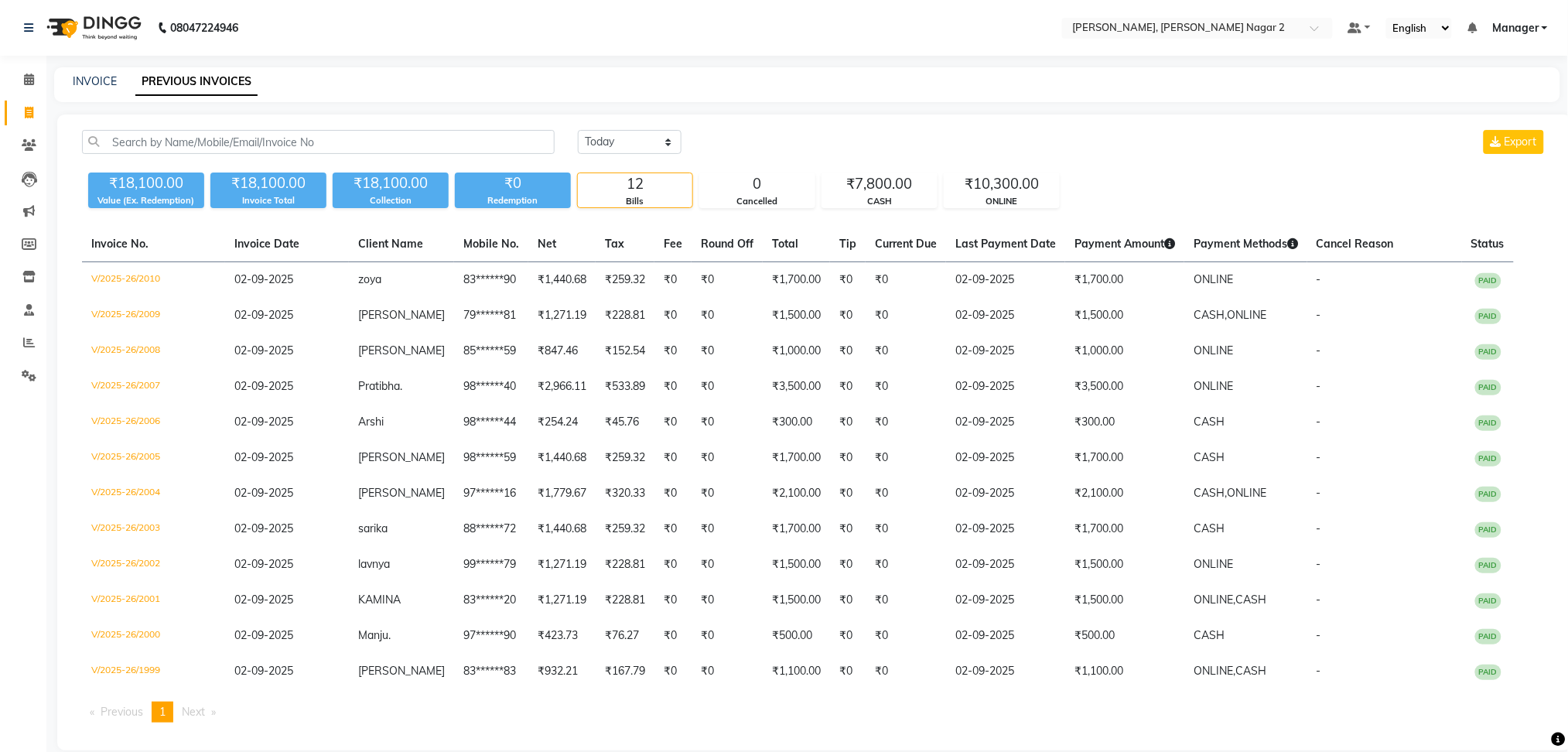
scroll to position [16, 0]
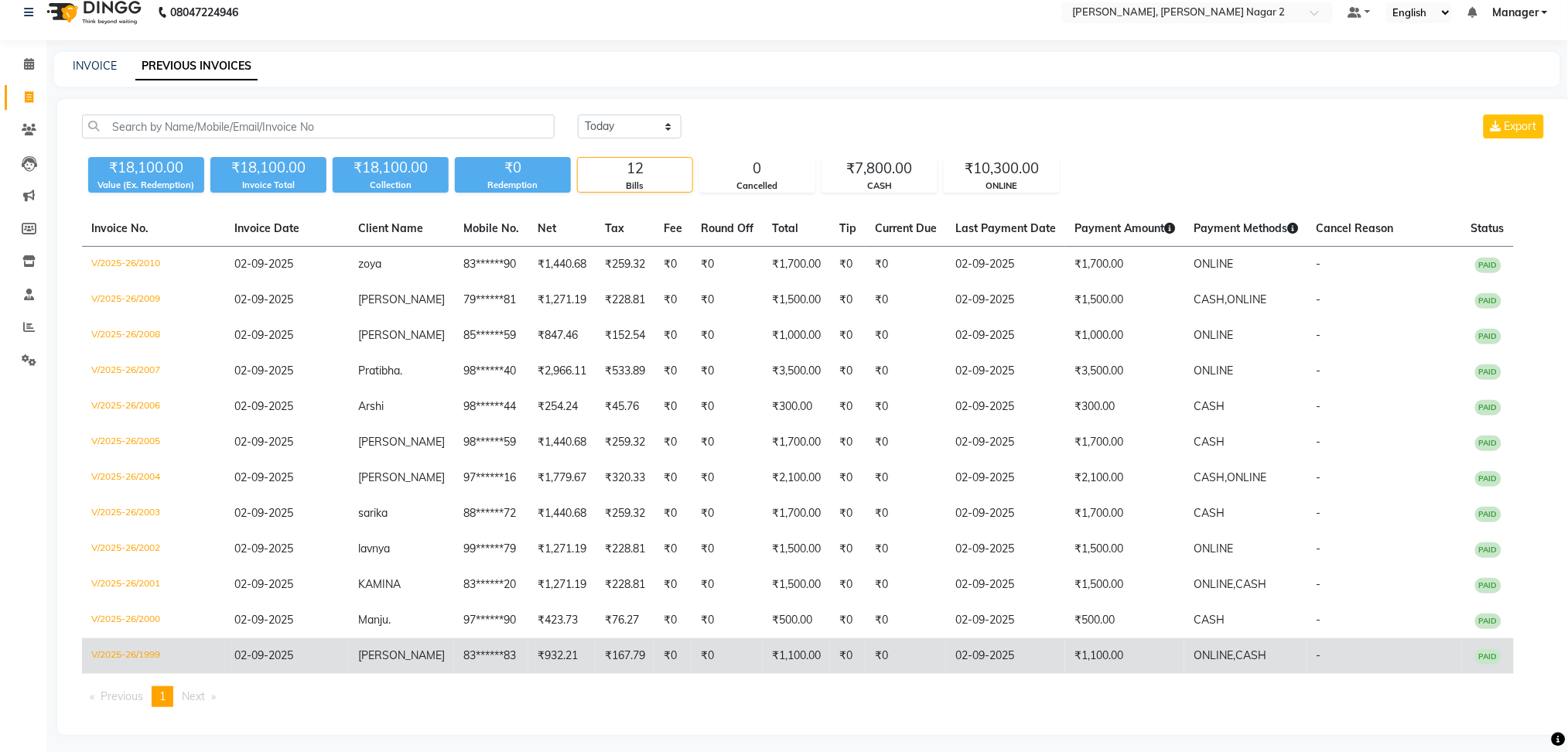
click at [1144, 653] on td "₹1,100.00" at bounding box center [1124, 656] width 119 height 36
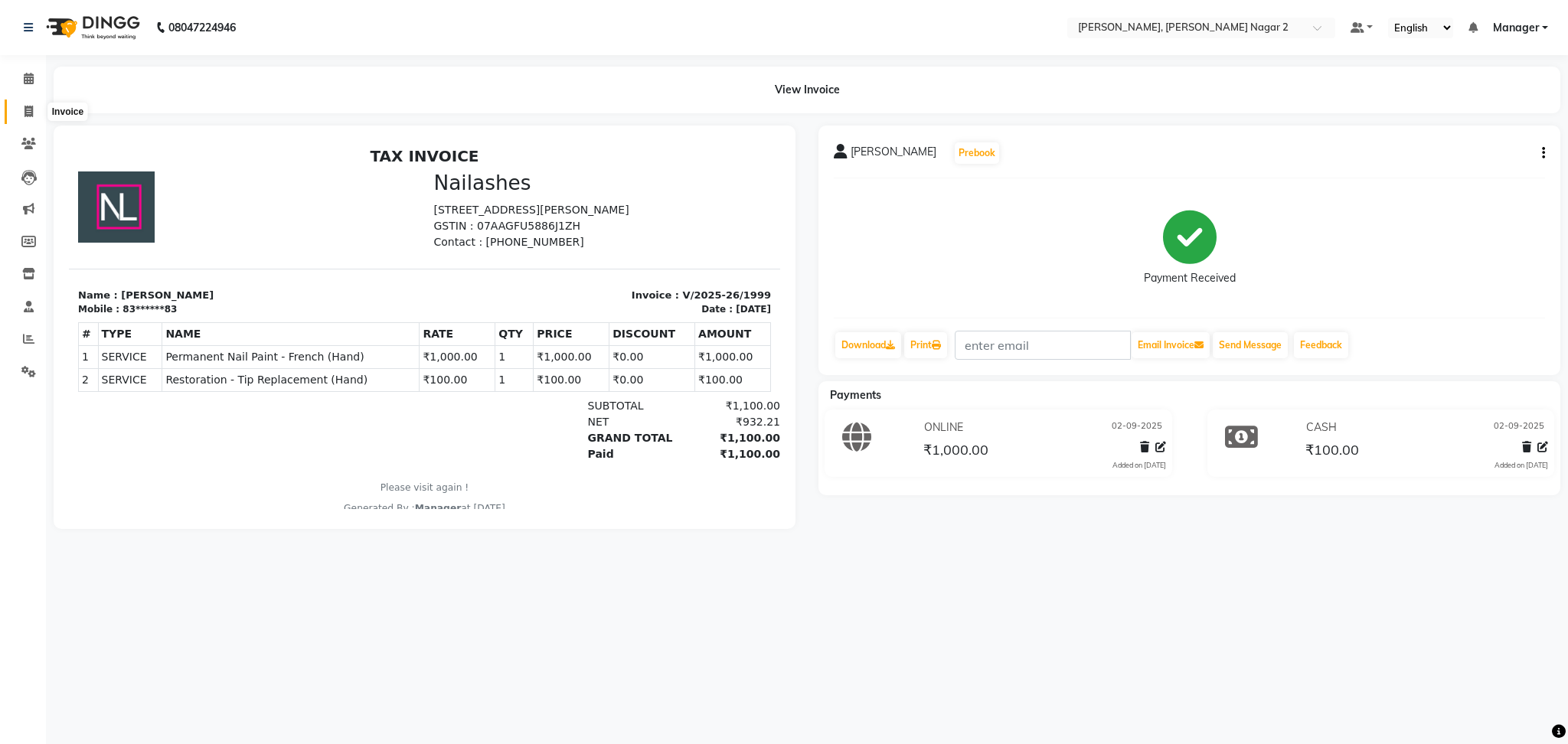
click at [19, 117] on span at bounding box center [29, 111] width 27 height 17
select select "4241"
select select "service"
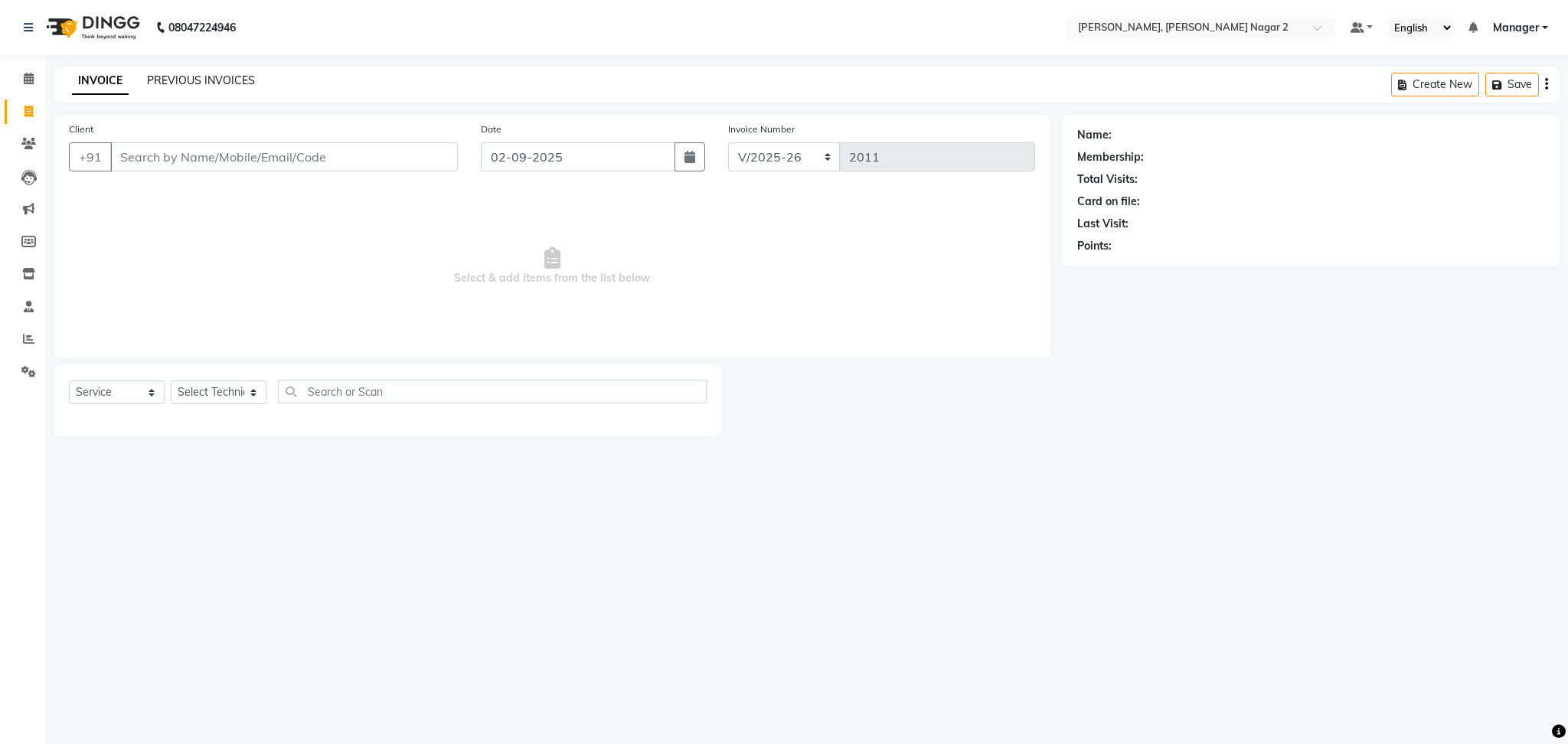
click at [174, 76] on link "PREVIOUS INVOICES" at bounding box center [200, 80] width 108 height 14
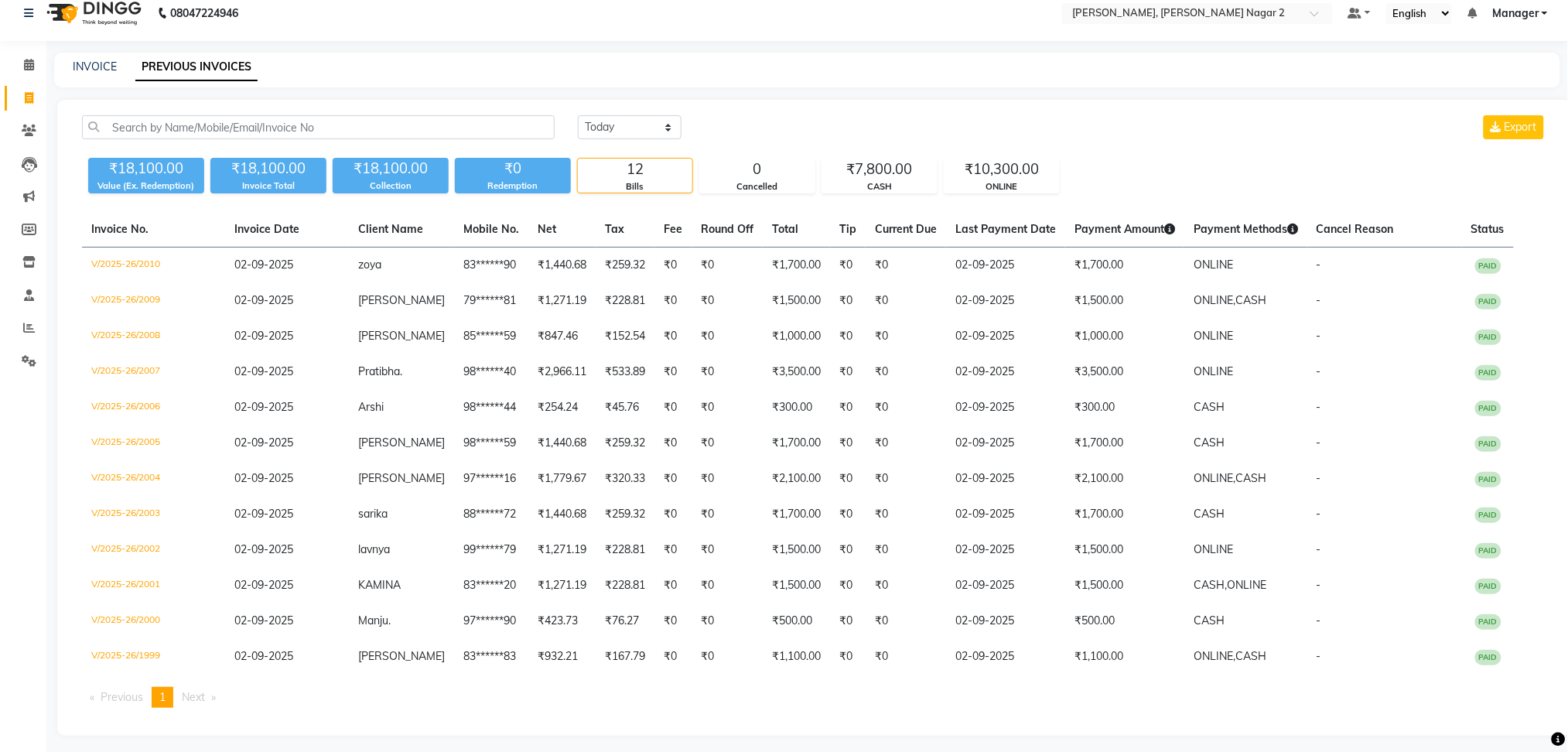
scroll to position [16, 0]
click at [28, 321] on icon at bounding box center [29, 327] width 12 height 12
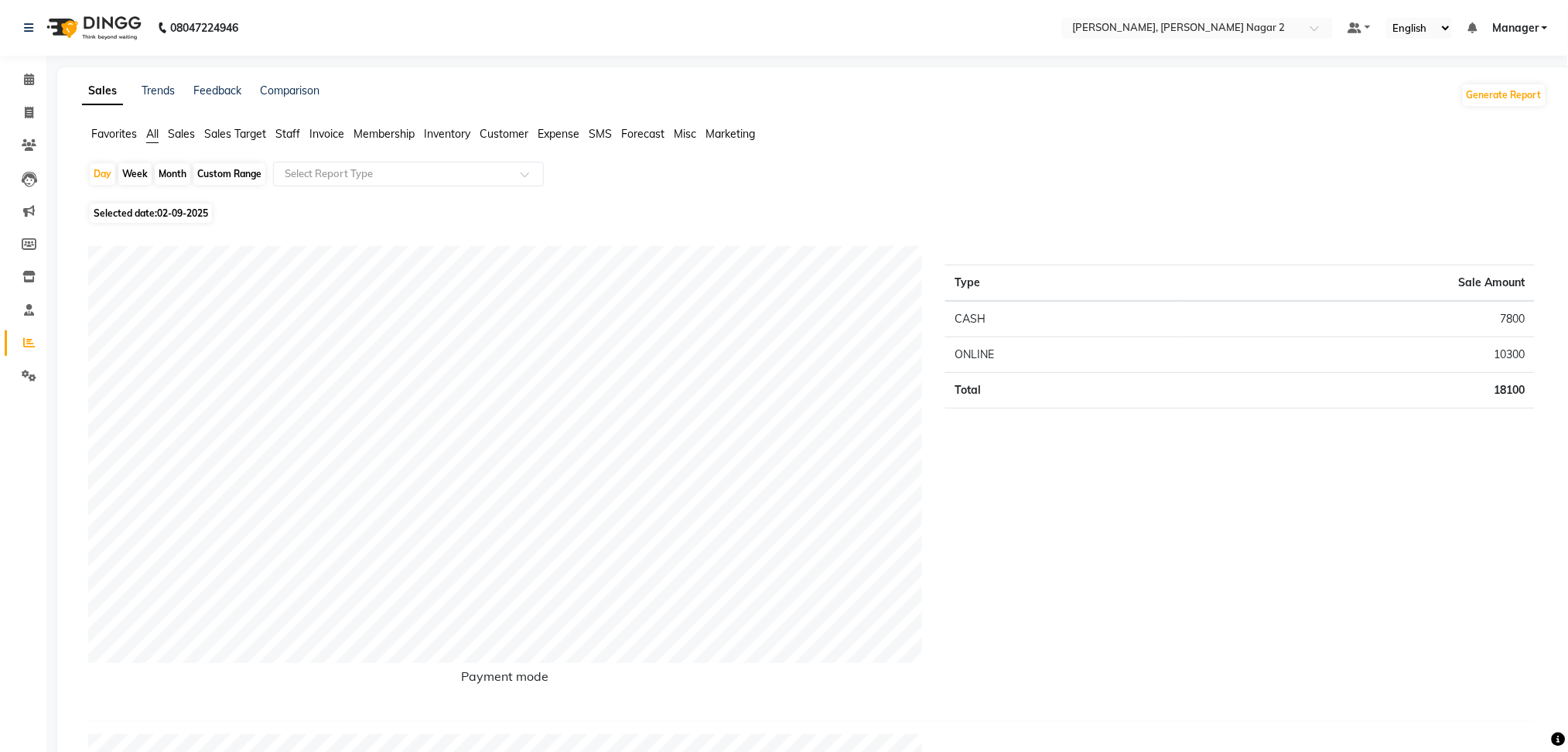
click at [170, 170] on div "Month" at bounding box center [172, 174] width 36 height 22
select select "9"
select select "2025"
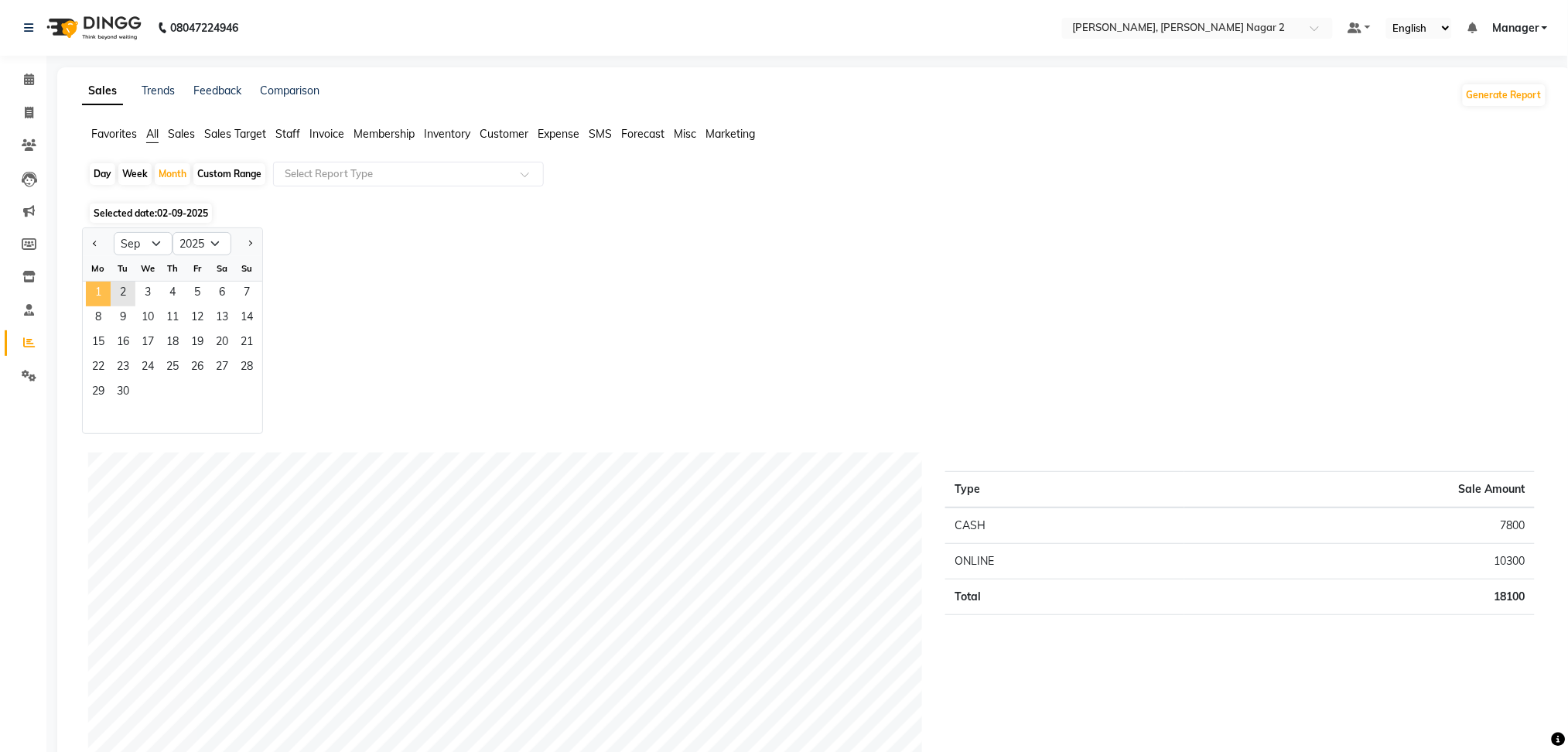
click at [107, 290] on span "1" at bounding box center [98, 294] width 25 height 25
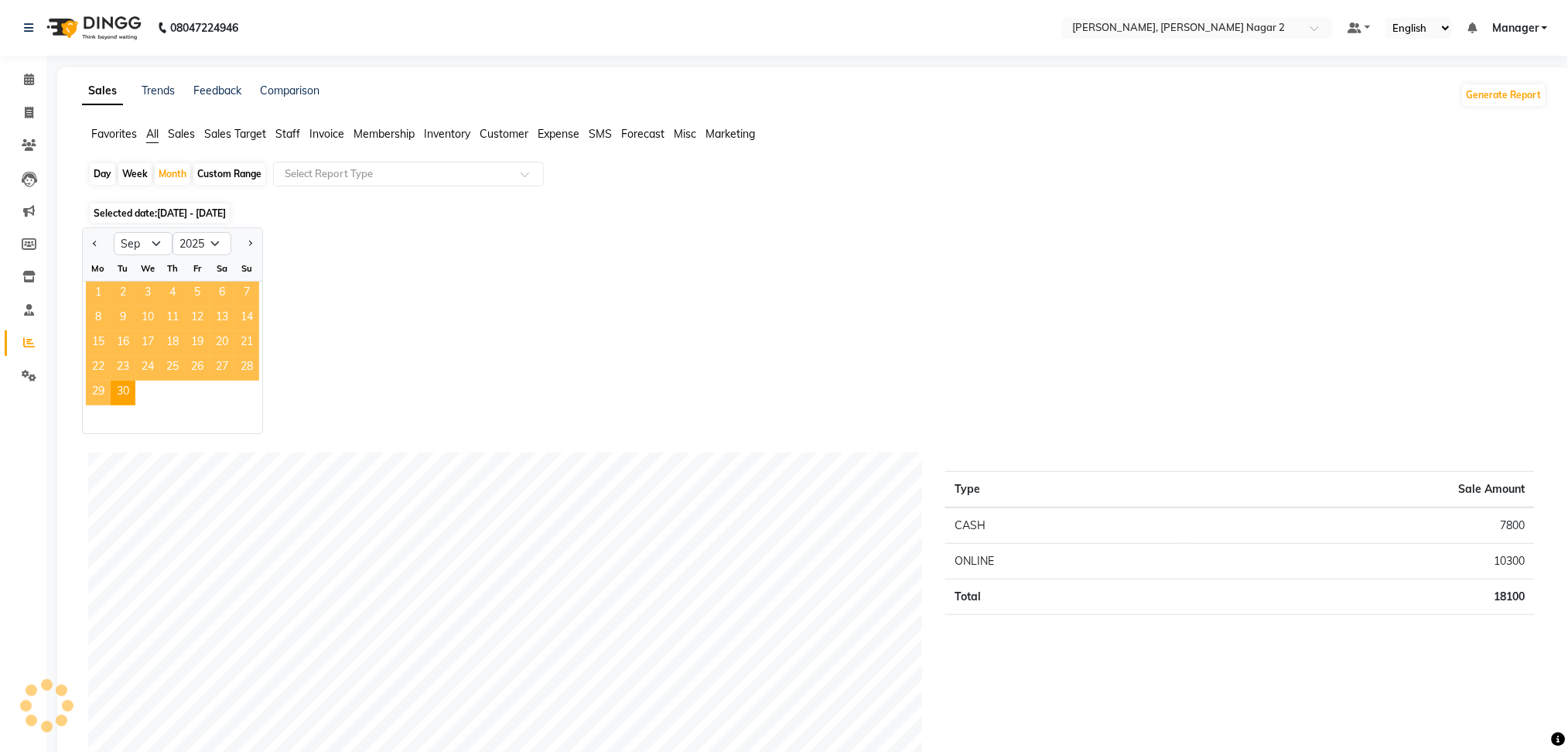
click at [107, 290] on span "1" at bounding box center [98, 294] width 25 height 25
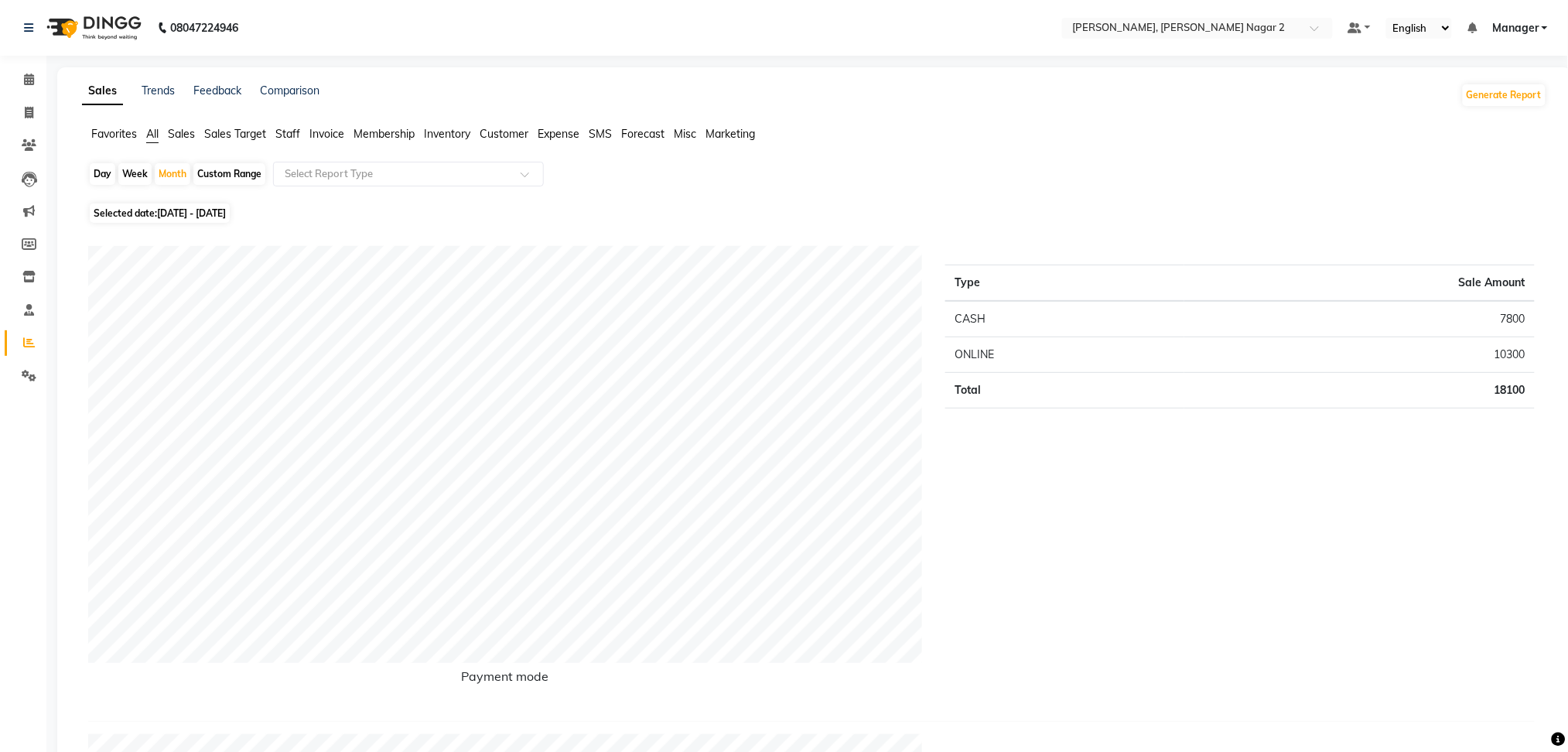
click at [281, 135] on span "Staff" at bounding box center [288, 133] width 25 height 14
